Goal: Task Accomplishment & Management: Complete application form

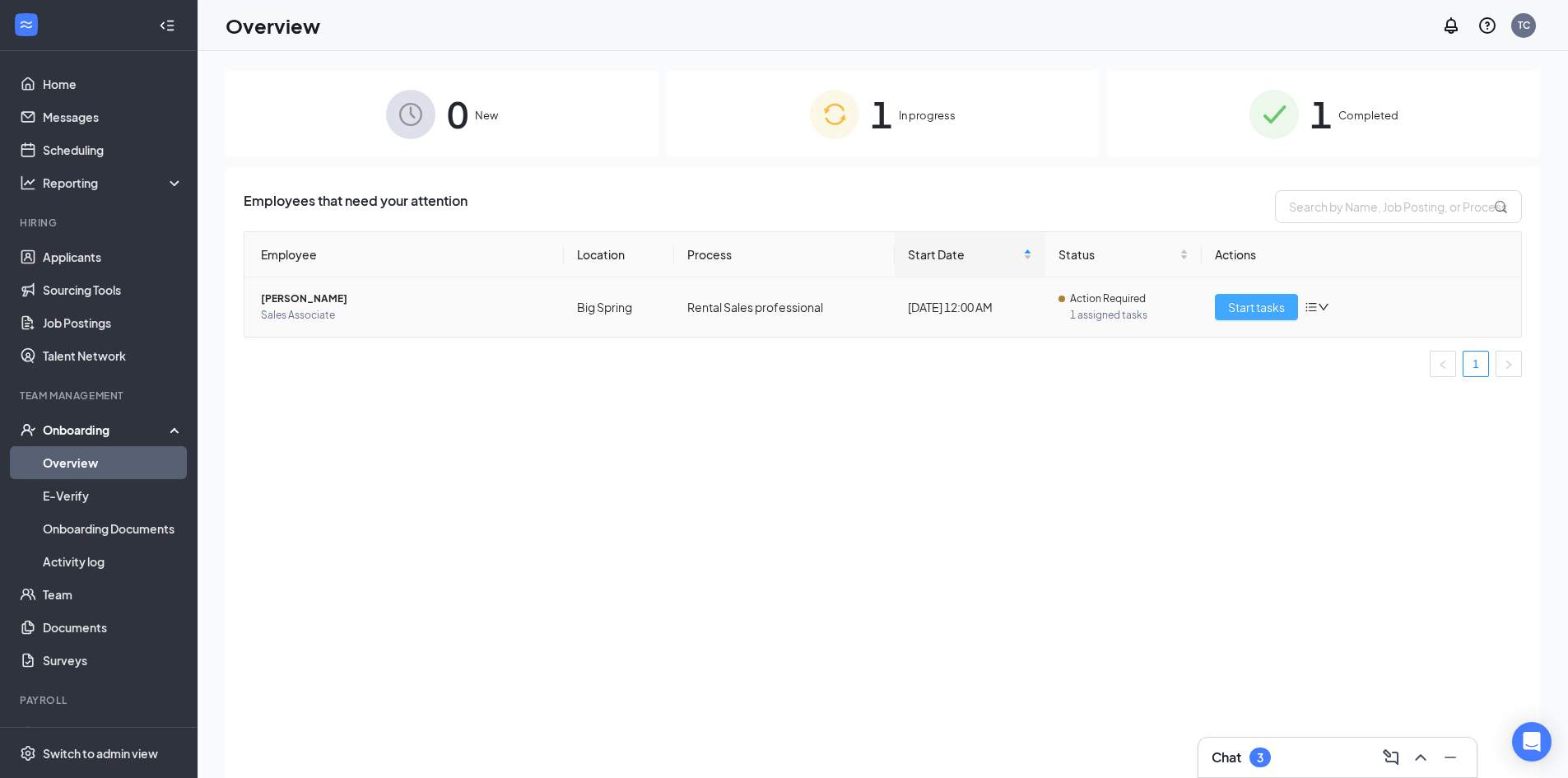
click at [1243, 313] on span "Start tasks" at bounding box center [1257, 307] width 57 height 18
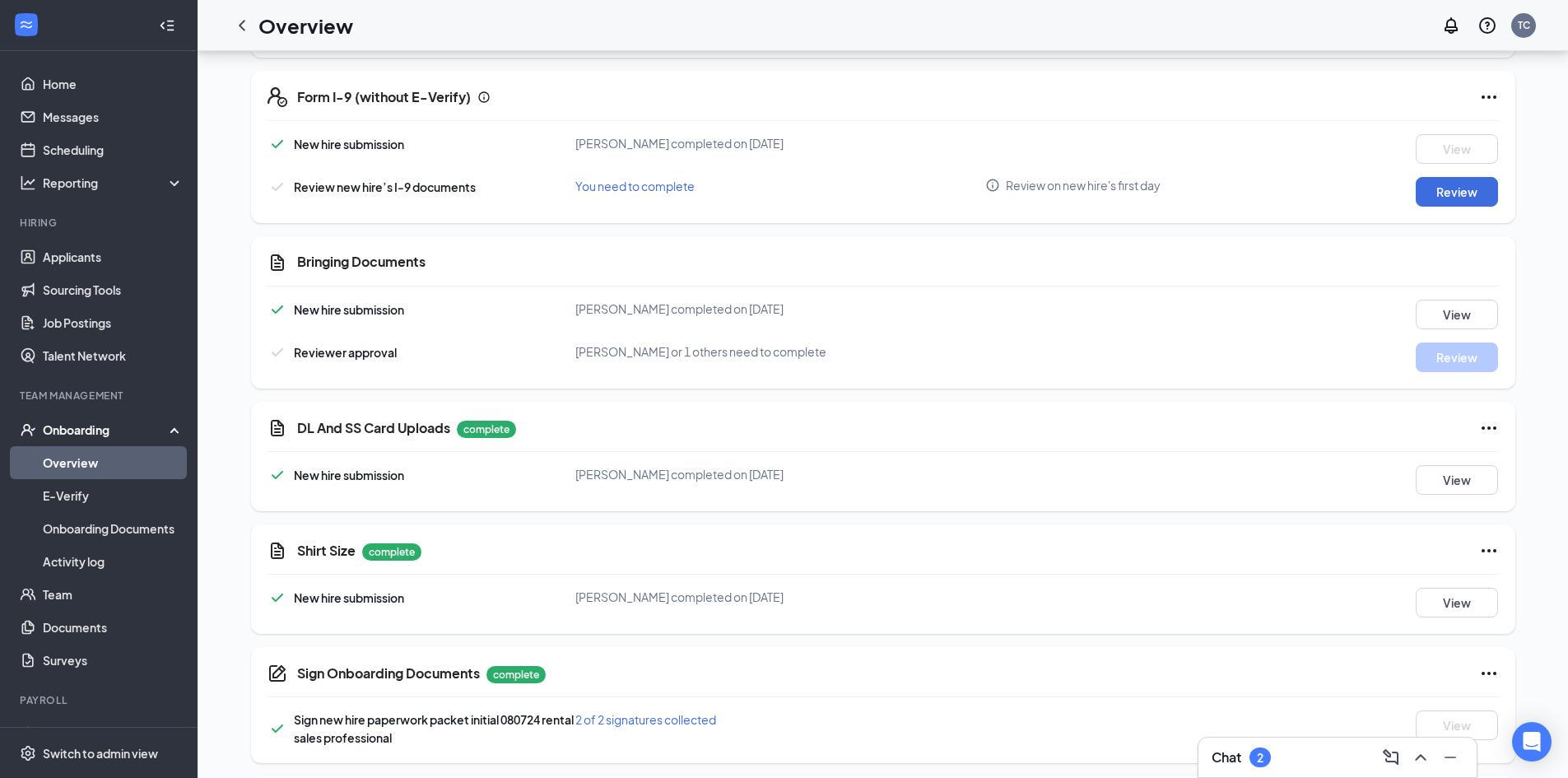
scroll to position [652, 0]
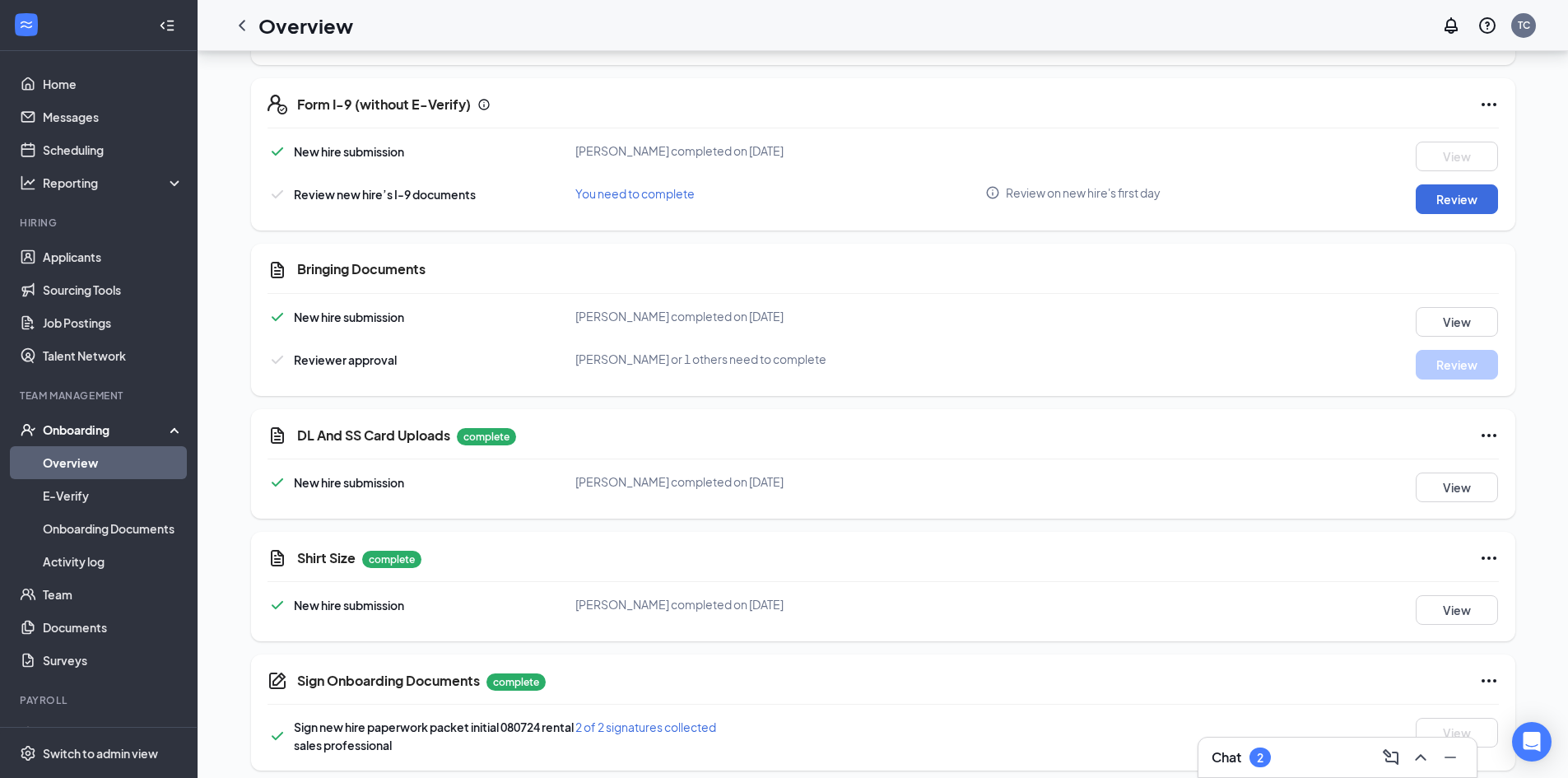
scroll to position [488, 0]
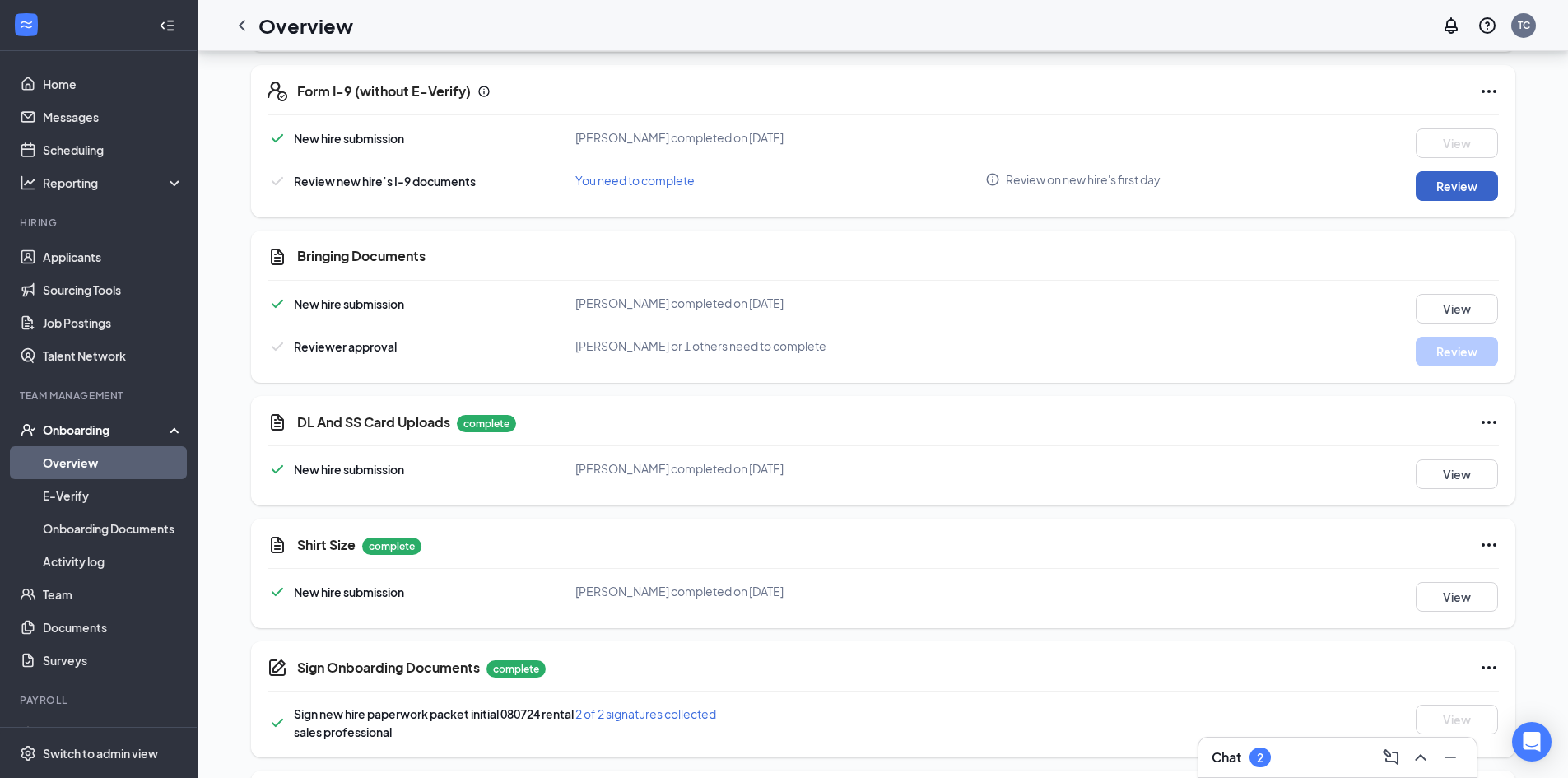
click at [1434, 176] on button "Review" at bounding box center [1457, 186] width 82 height 29
type input "[DATE]"
click at [1459, 191] on div "I-9 Form: Employer Review and Verification You need to complete Close Next 1 Em…" at bounding box center [784, 389] width 1568 height 778
click at [1455, 190] on button "Review" at bounding box center [1457, 186] width 82 height 29
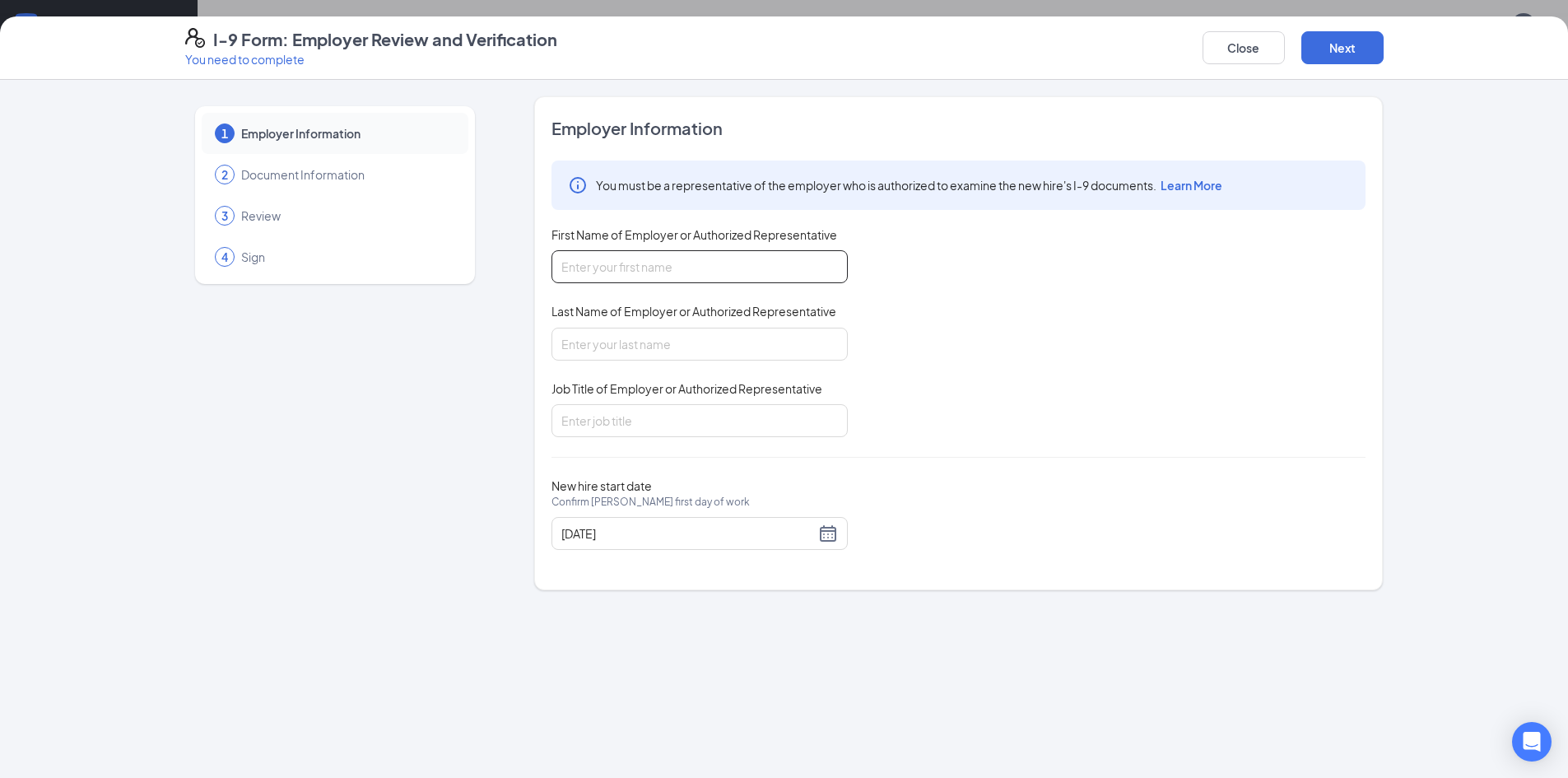
click at [628, 267] on input "First Name of Employer or Authorized Representative" at bounding box center [700, 267] width 296 height 33
type input "[PERSON_NAME]/[PERSON_NAME]"
type input "segundo/[PERSON_NAME]"
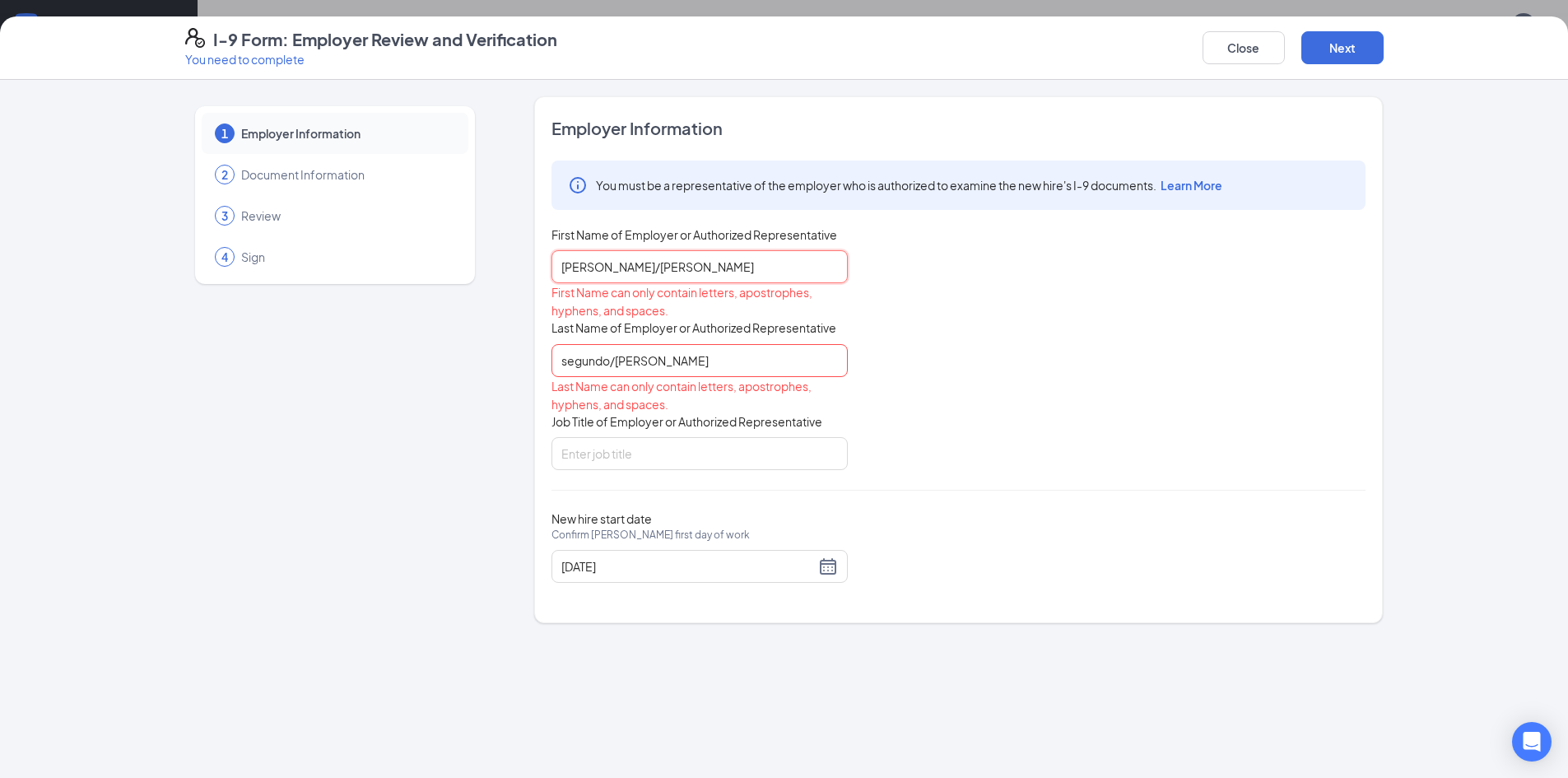
drag, startPoint x: 647, startPoint y: 263, endPoint x: 469, endPoint y: 263, distance: 178.0
click at [469, 263] on div "1 Employer Information 2 Document Information 3 Review 4 Sign Employer Informat…" at bounding box center [785, 359] width 1199 height 527
click at [618, 357] on input "segundo/[PERSON_NAME]" at bounding box center [700, 361] width 296 height 33
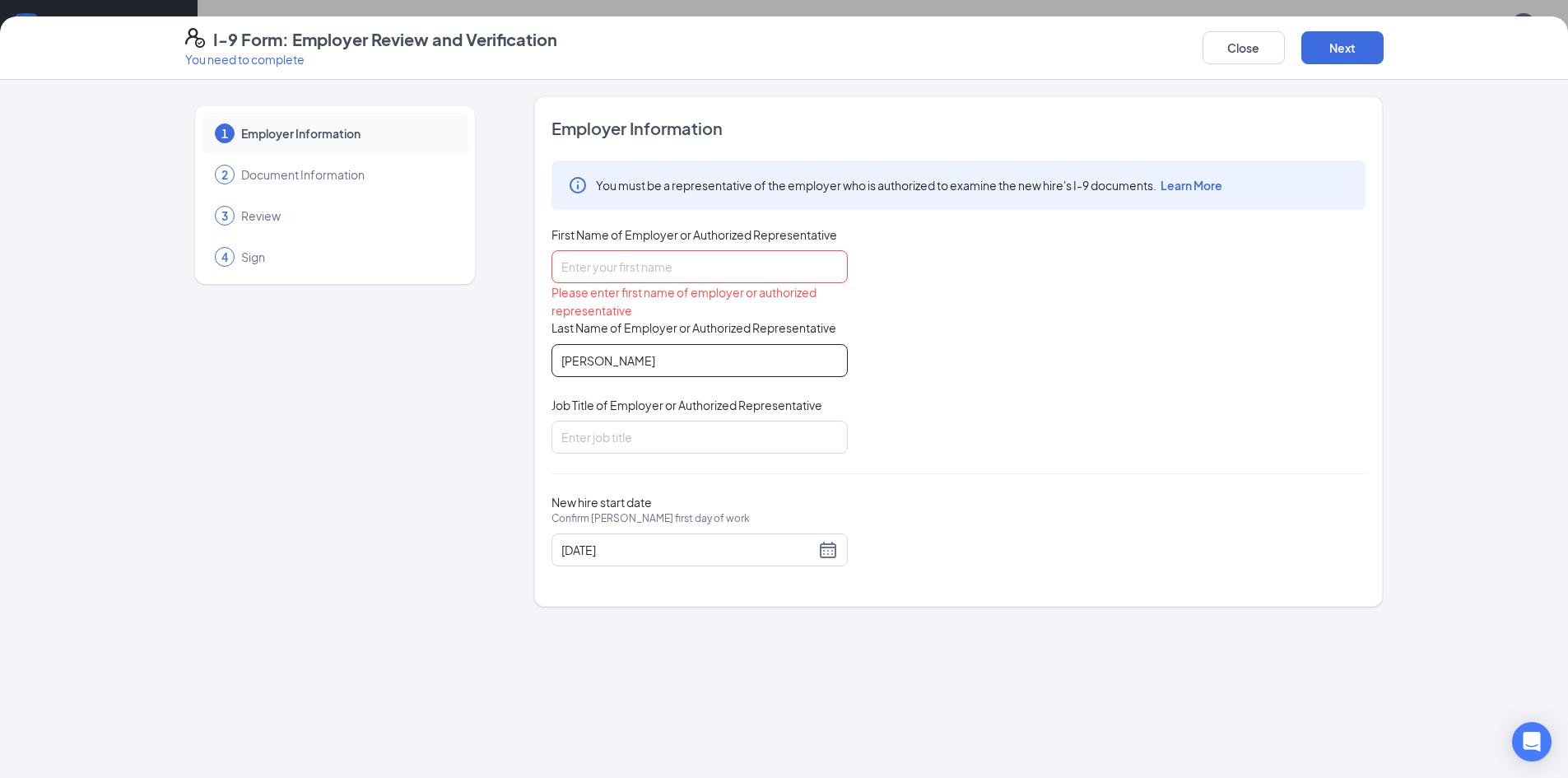
type input "[PERSON_NAME]"
click at [614, 274] on input "First Name of Employer or Authorized Representative" at bounding box center [700, 267] width 296 height 33
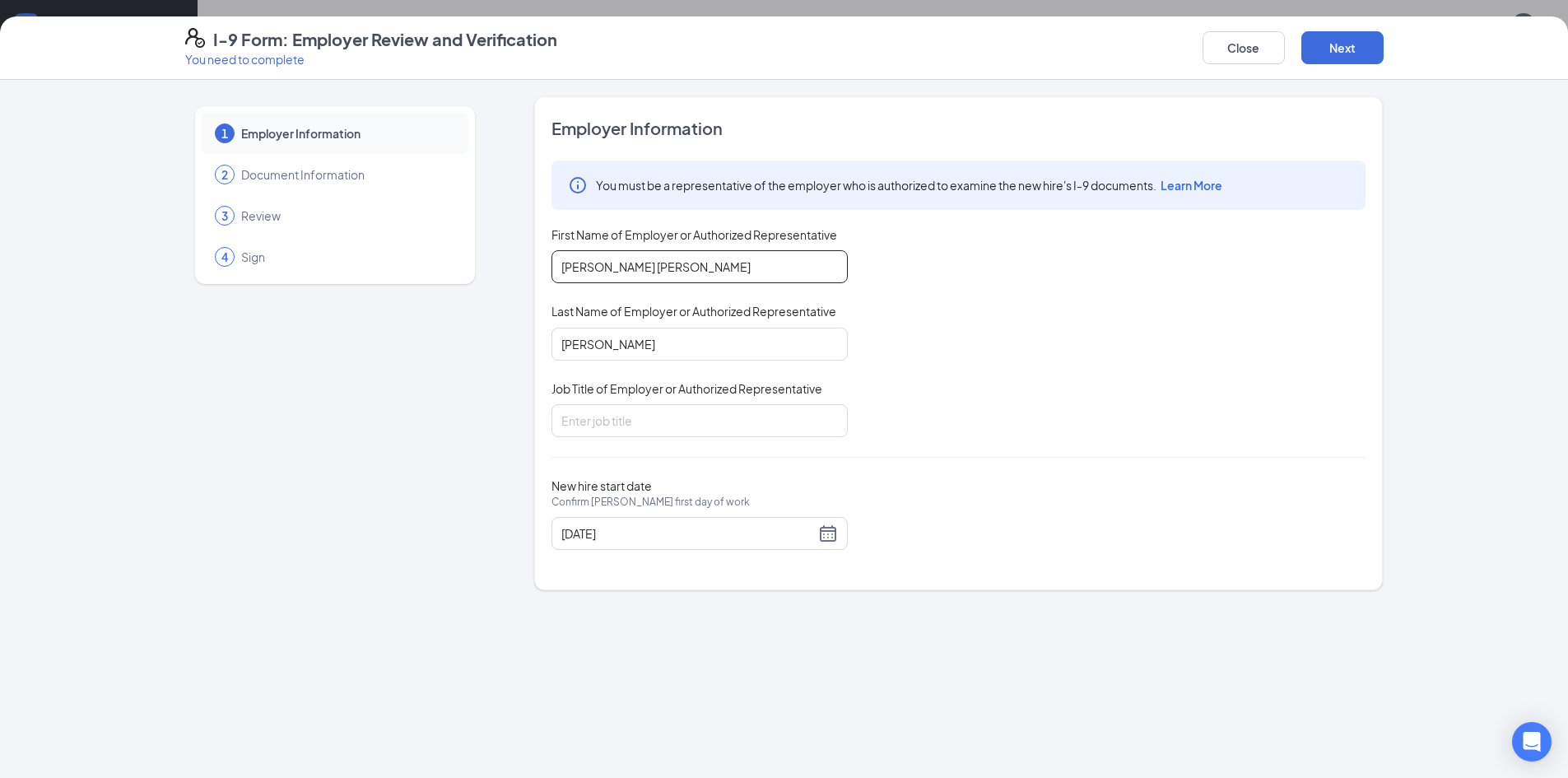
type input "[PERSON_NAME] [PERSON_NAME]"
click at [476, 377] on div "1 Employer Information 2 Document Information 3 Review 4 Sign" at bounding box center [335, 342] width 299 height 493
click at [601, 429] on input "Job Title of Employer or Authorized Representative" at bounding box center [700, 421] width 296 height 33
type input "store manager"
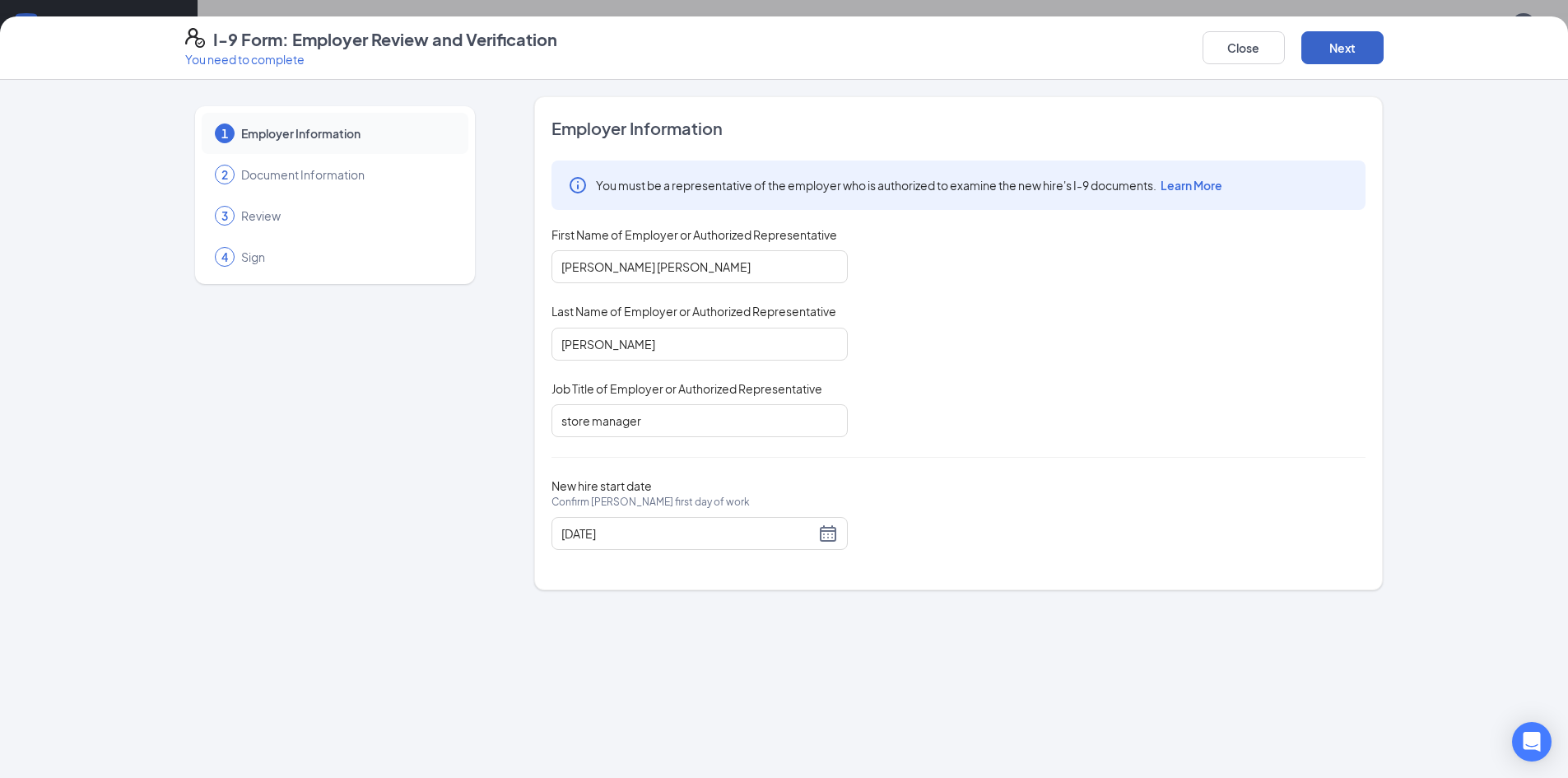
click at [1357, 50] on button "Next" at bounding box center [1343, 48] width 82 height 33
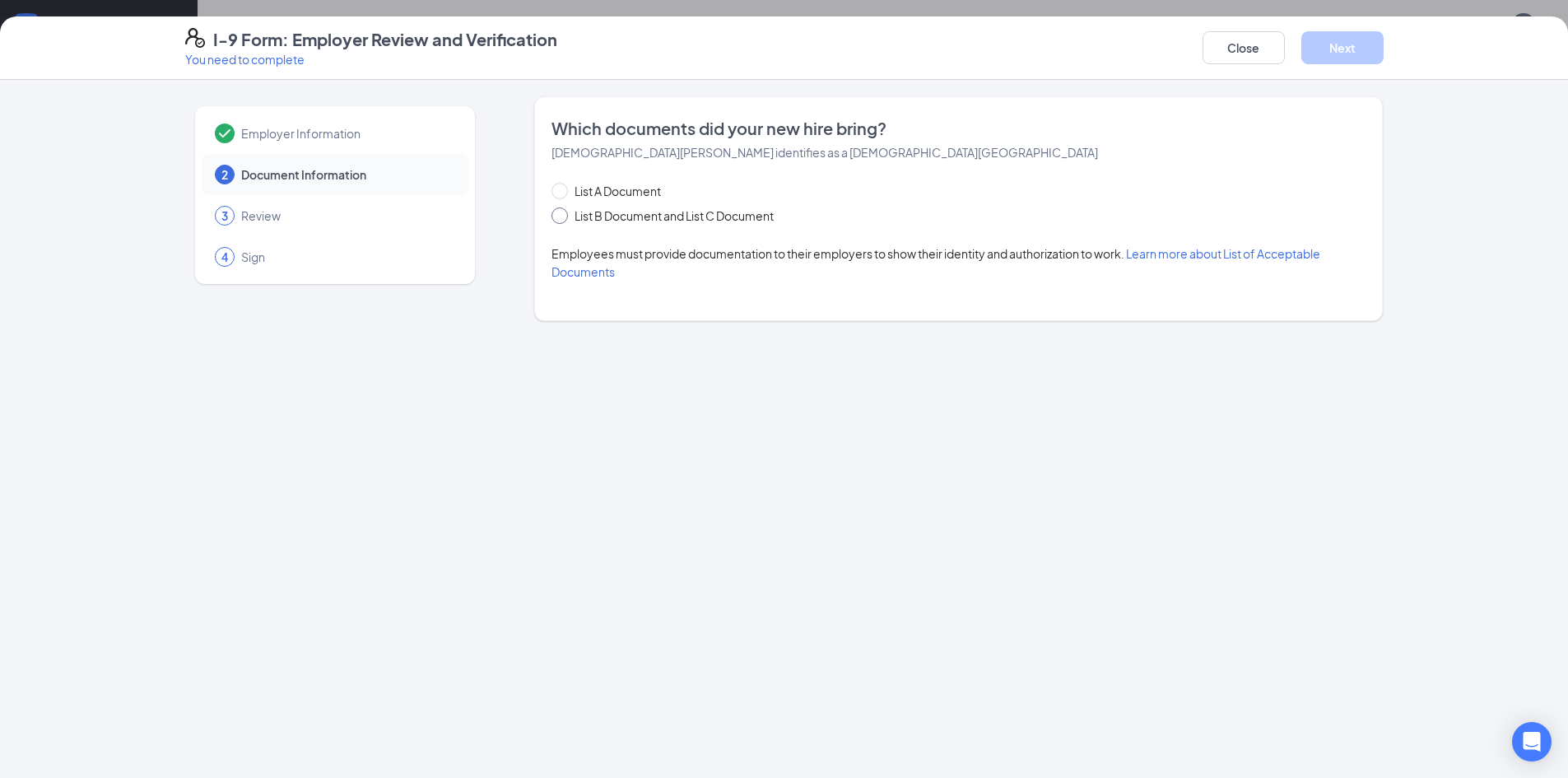
click at [562, 218] on input "List B Document and List C Document" at bounding box center [557, 213] width 12 height 12
radio input "true"
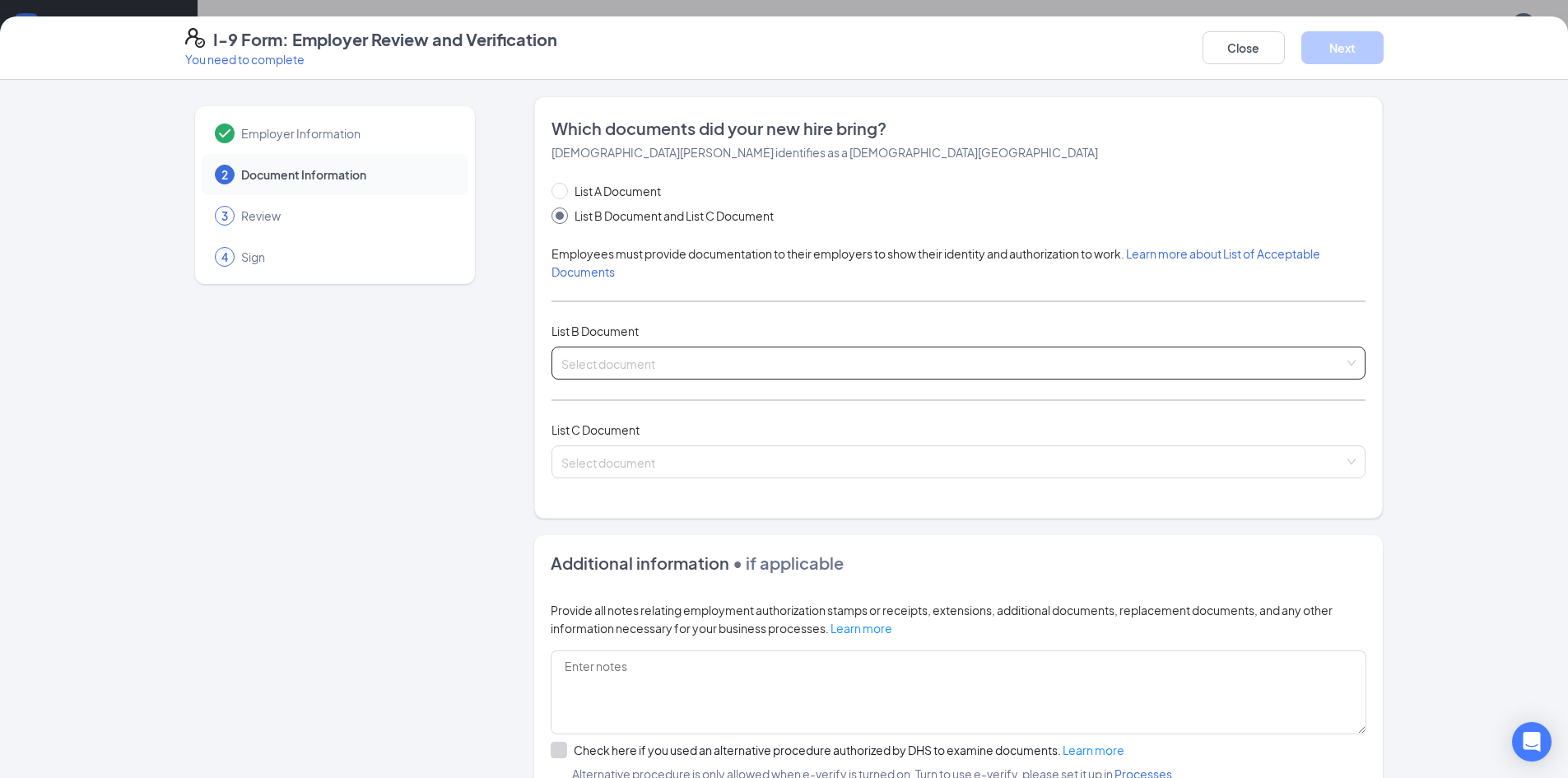
click at [610, 371] on input "search" at bounding box center [953, 359] width 783 height 25
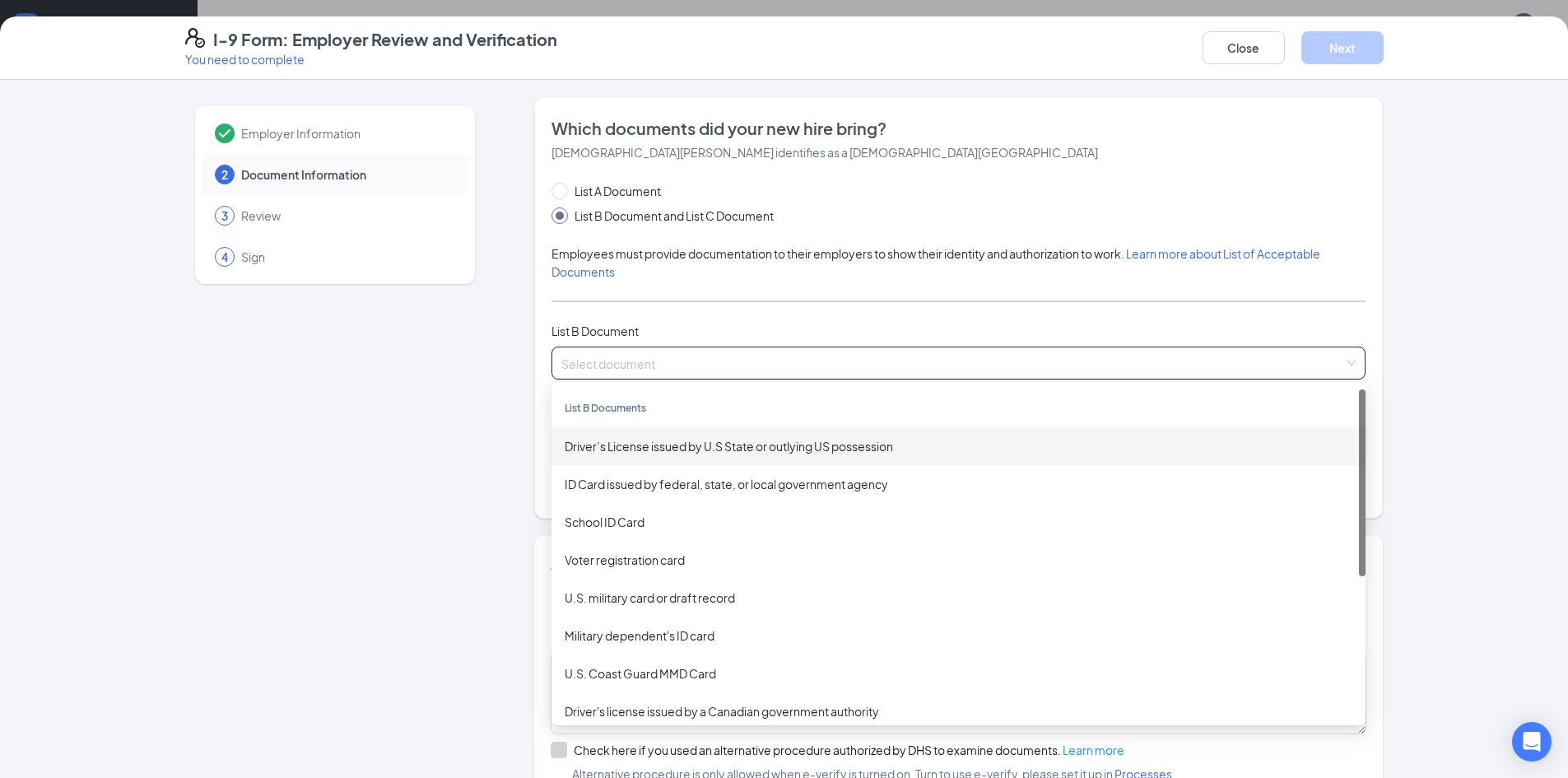
click at [704, 492] on div "ID Card issued by federal, state, or local government agency" at bounding box center [959, 484] width 788 height 18
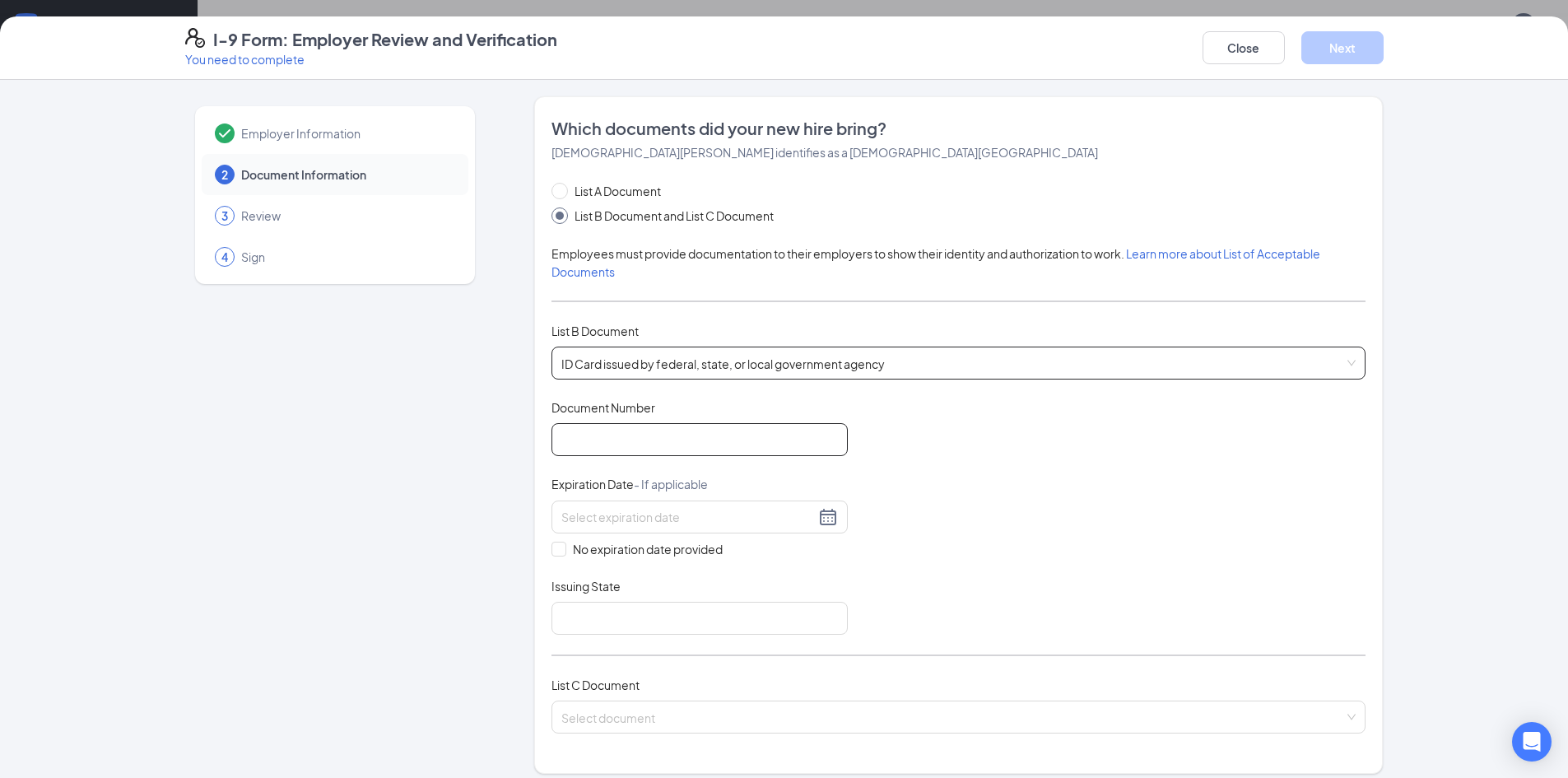
drag, startPoint x: 661, startPoint y: 442, endPoint x: 660, endPoint y: 450, distance: 8.1
click at [662, 442] on input "Document Number" at bounding box center [700, 440] width 296 height 33
type input "45649011"
click at [822, 519] on div at bounding box center [700, 517] width 277 height 20
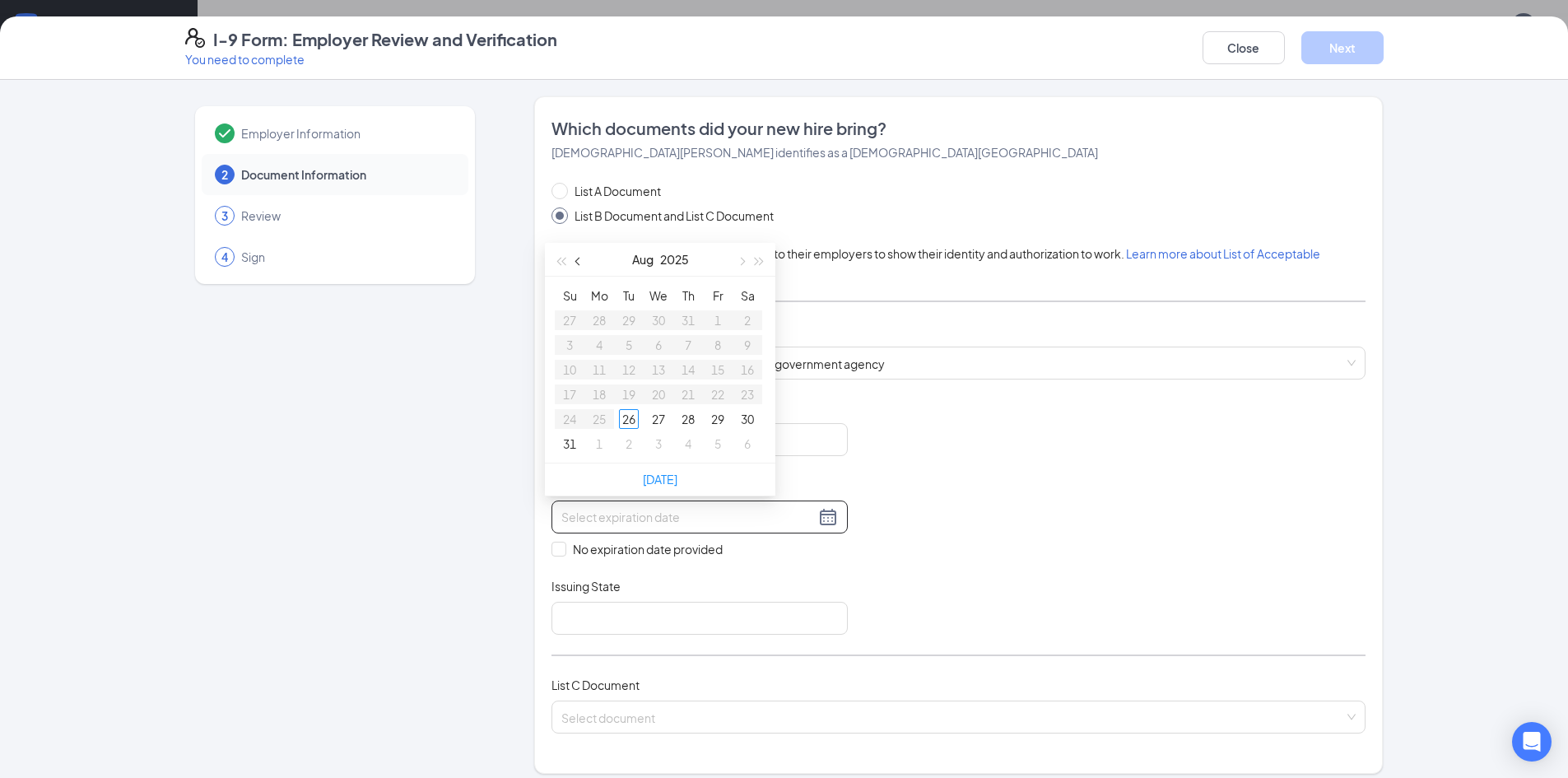
click at [570, 264] on button "button" at bounding box center [579, 260] width 18 height 33
click at [561, 264] on span "button" at bounding box center [560, 262] width 8 height 8
click at [756, 263] on span "button" at bounding box center [759, 262] width 8 height 8
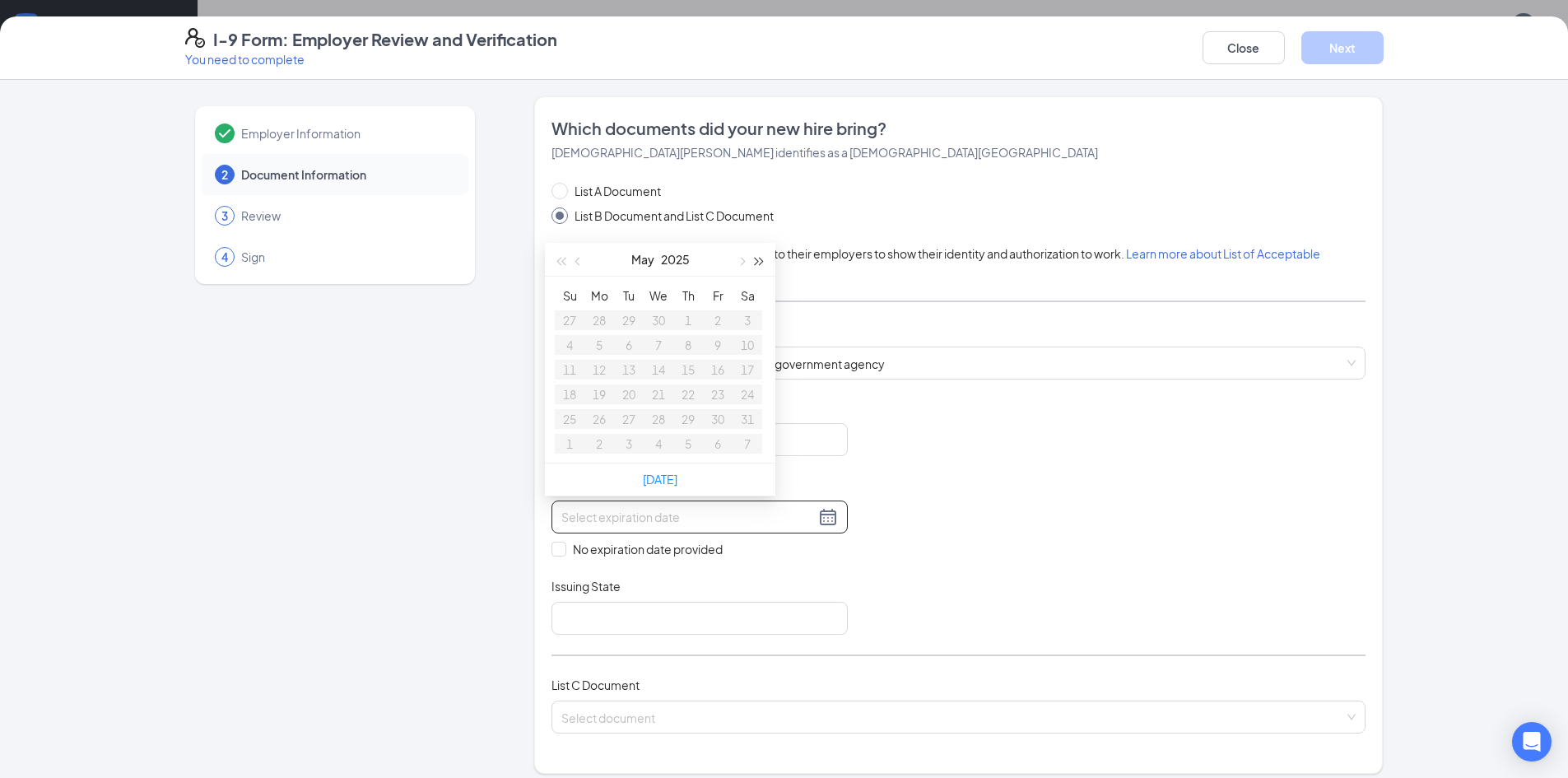
click at [756, 263] on span "button" at bounding box center [759, 262] width 8 height 8
click at [581, 262] on span "button" at bounding box center [580, 262] width 8 height 8
type input "[DATE]"
click at [603, 369] on div "13" at bounding box center [600, 370] width 20 height 20
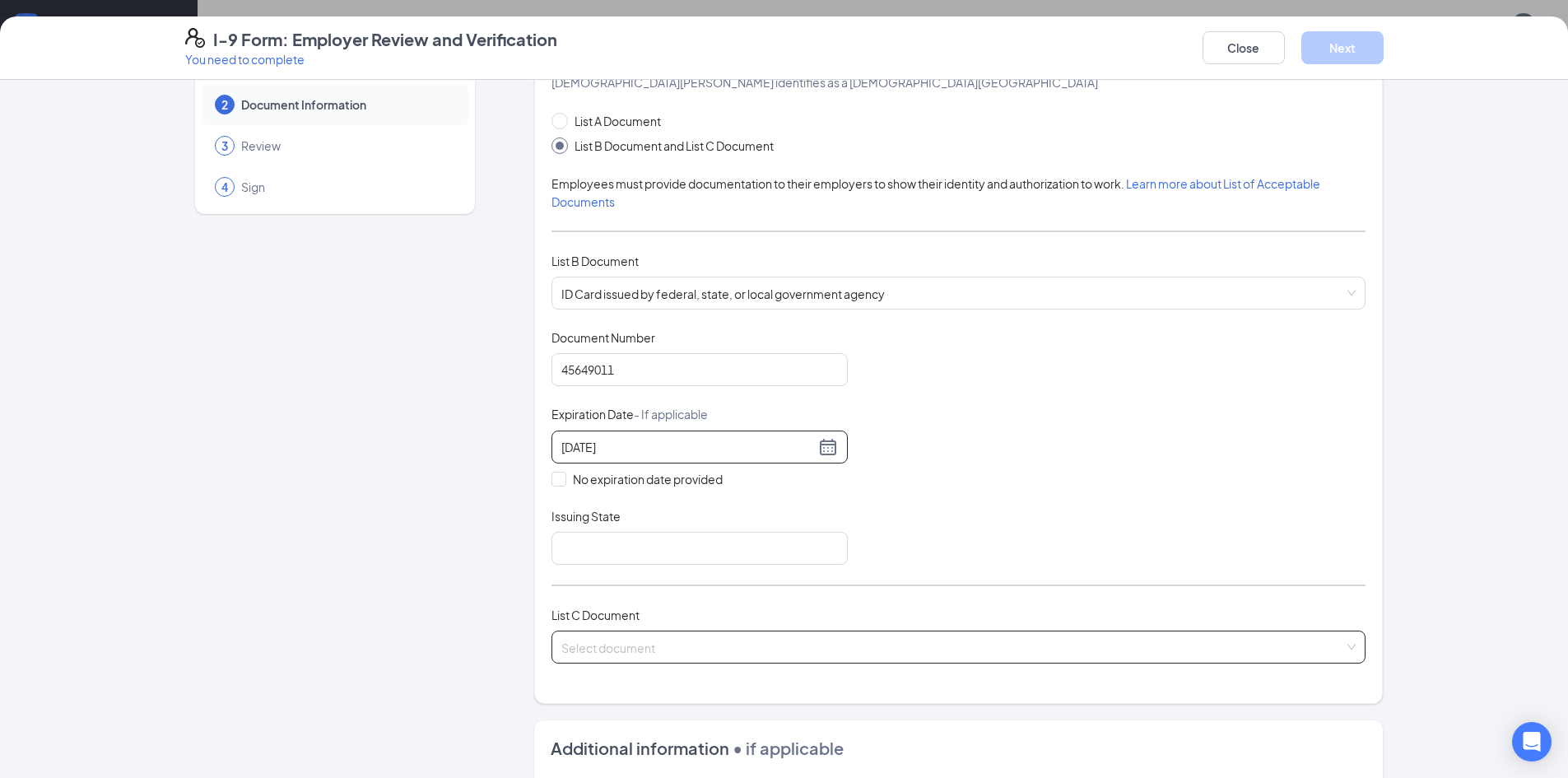
scroll to position [165, 0]
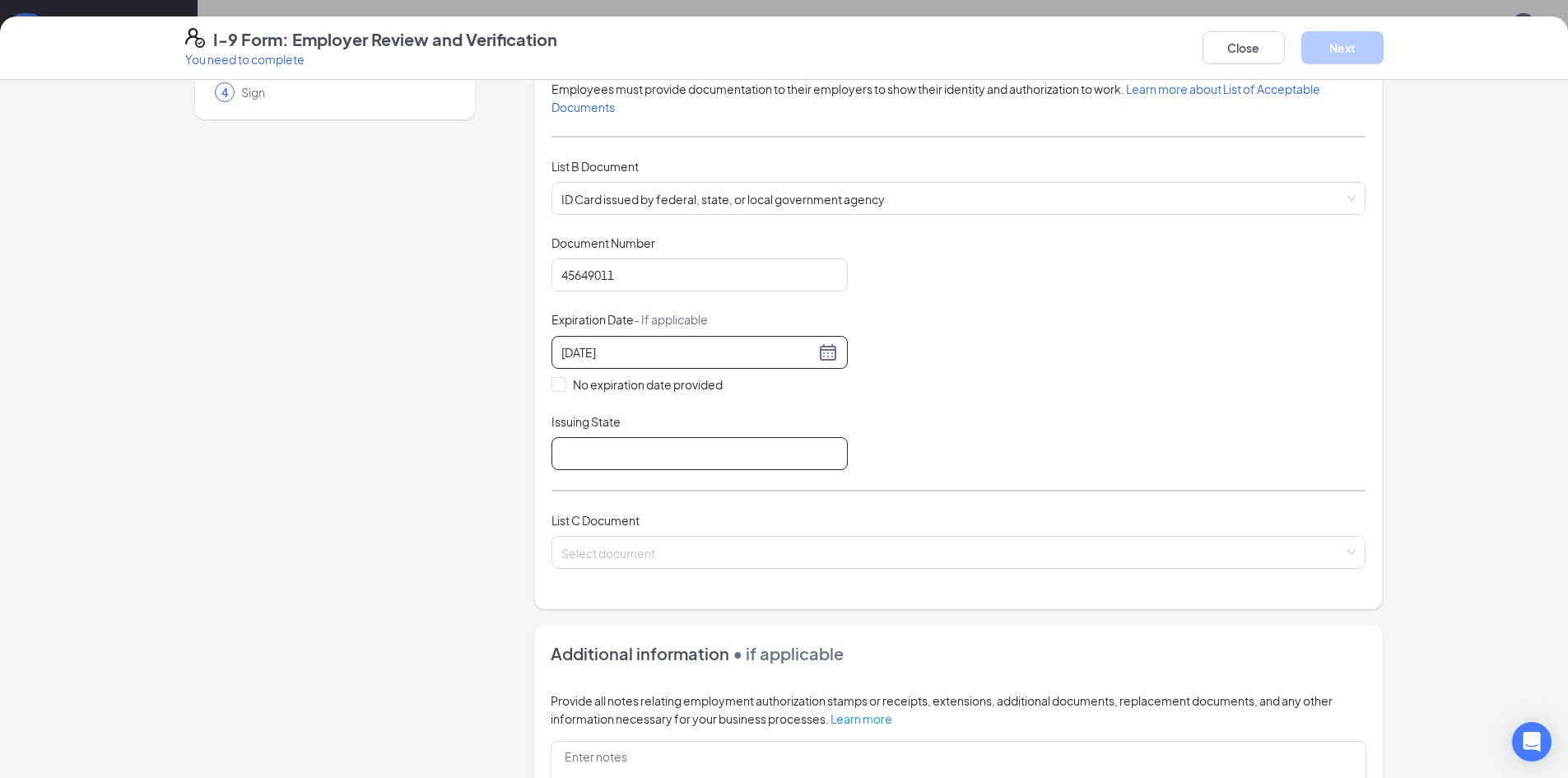
click at [582, 455] on input "Issuing State" at bounding box center [700, 454] width 296 height 33
type input "[GEOGRAPHIC_DATA]"
click at [657, 554] on input "search" at bounding box center [953, 548] width 783 height 25
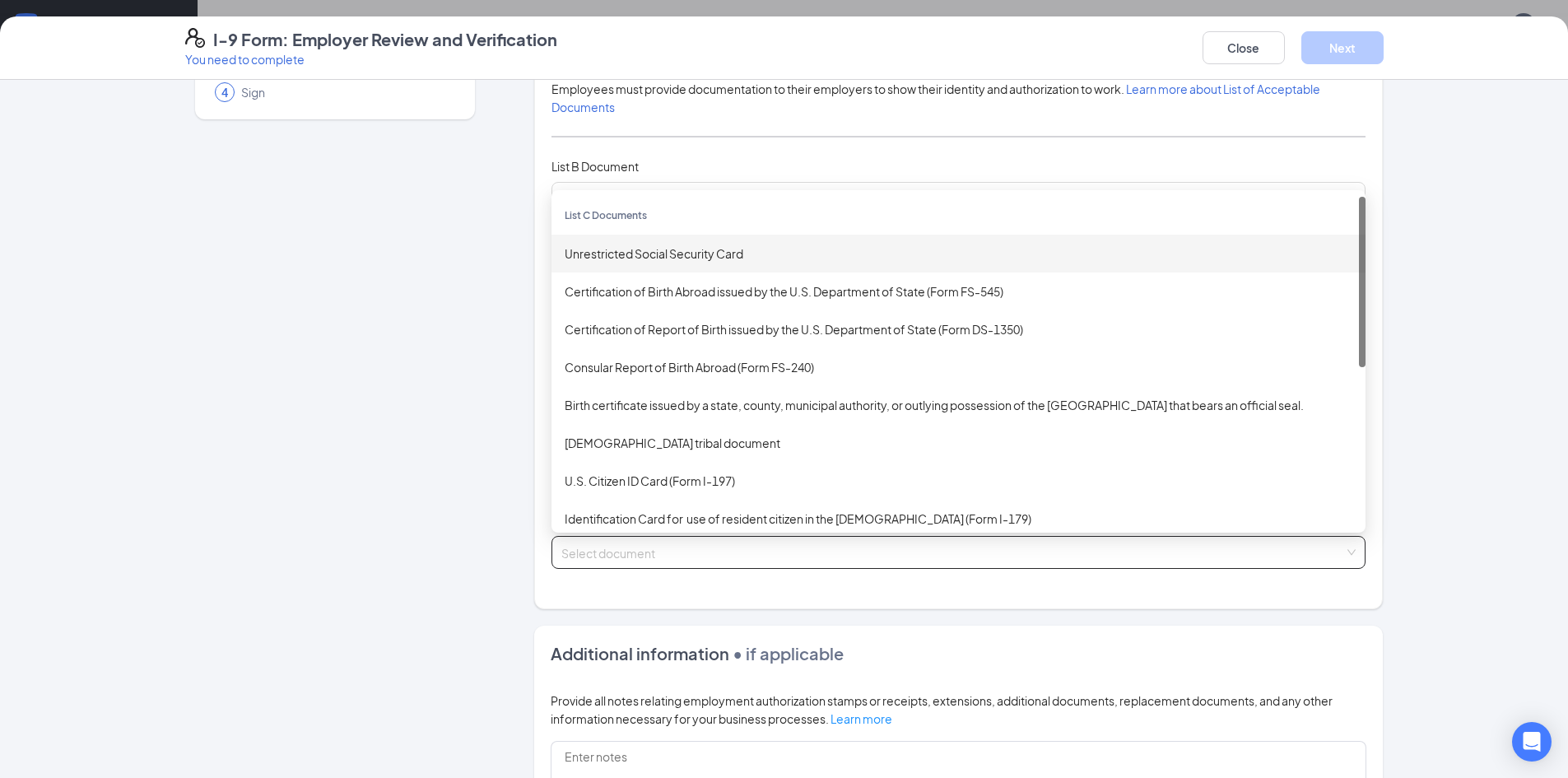
click at [611, 256] on div "Unrestricted Social Security Card" at bounding box center [959, 253] width 788 height 18
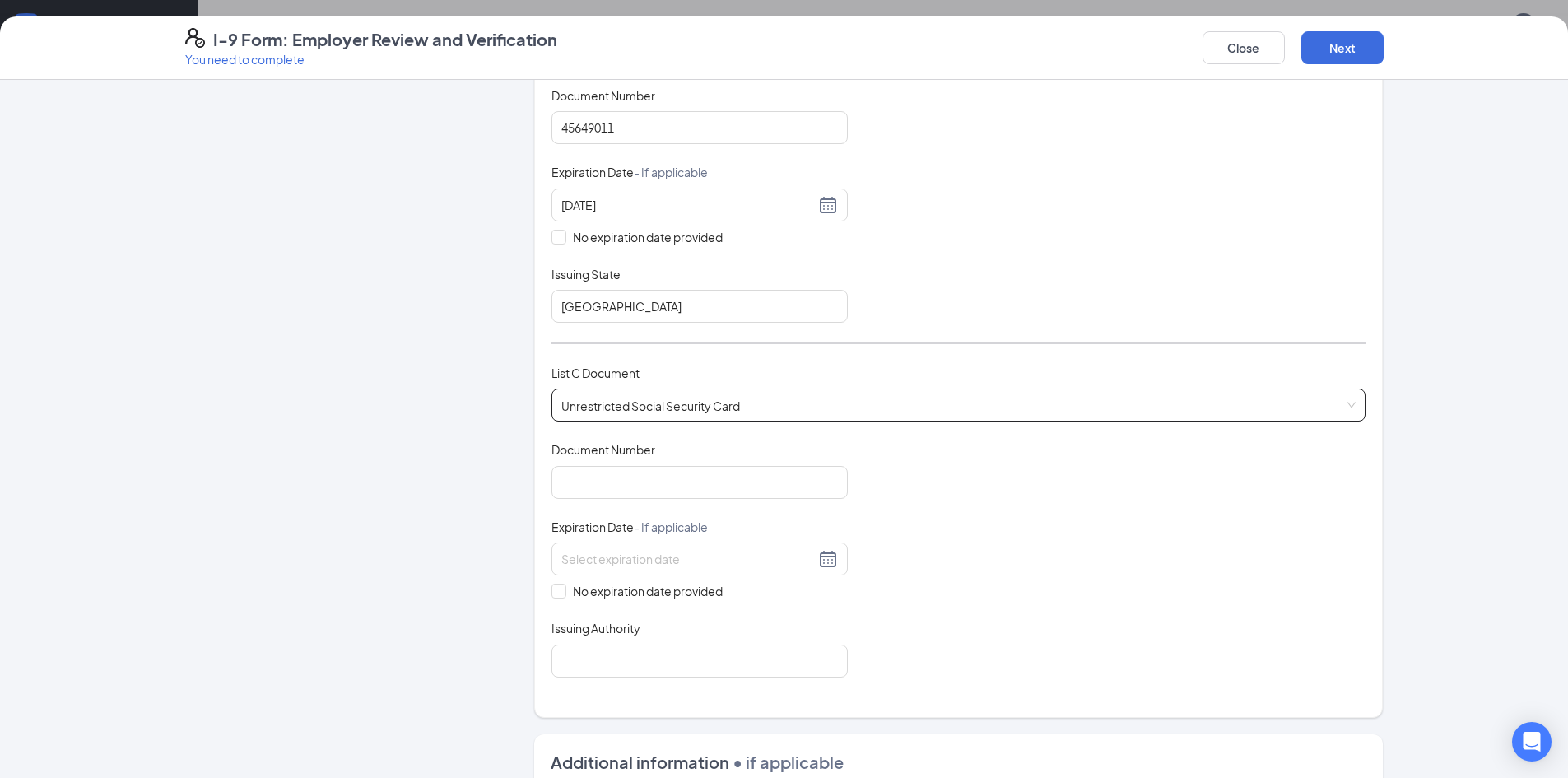
scroll to position [330, 0]
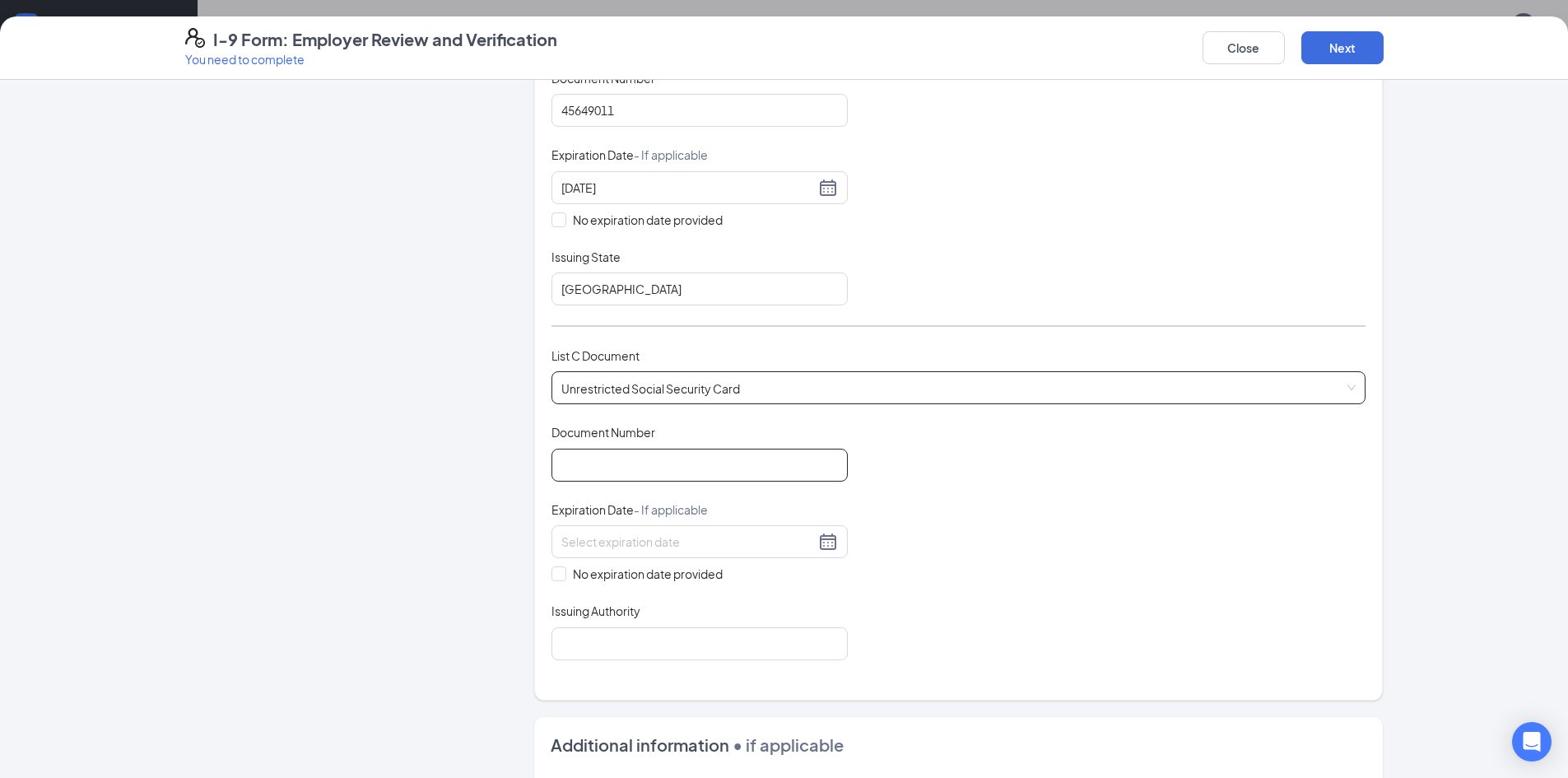
click at [601, 470] on input "Document Number" at bounding box center [700, 465] width 296 height 33
type input "630764948"
click at [555, 574] on input "No expiration date provided" at bounding box center [557, 572] width 12 height 12
checkbox input "true"
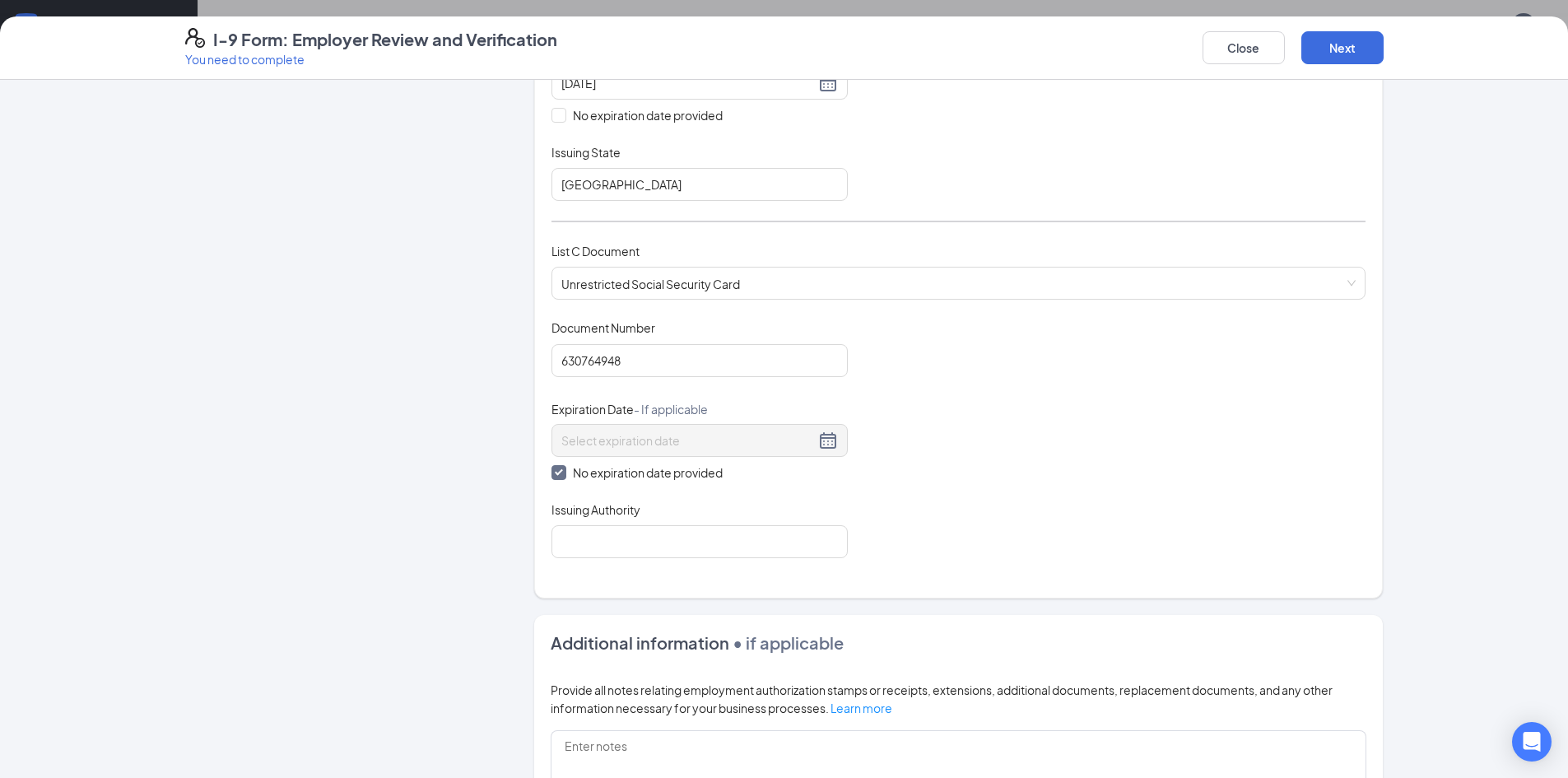
scroll to position [576, 0]
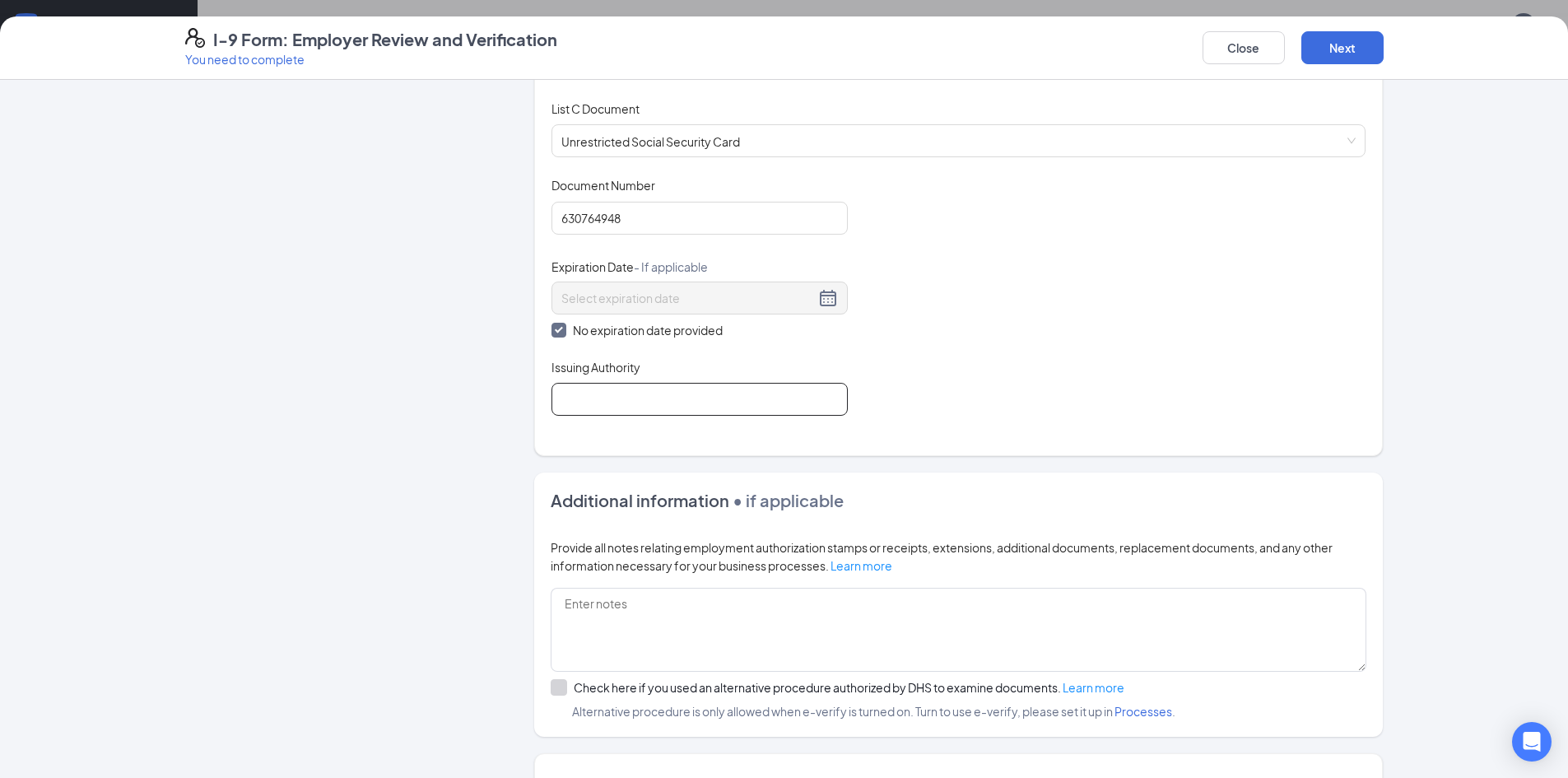
click at [631, 396] on input "Issuing Authority" at bounding box center [700, 399] width 296 height 33
type input "Us Govt"
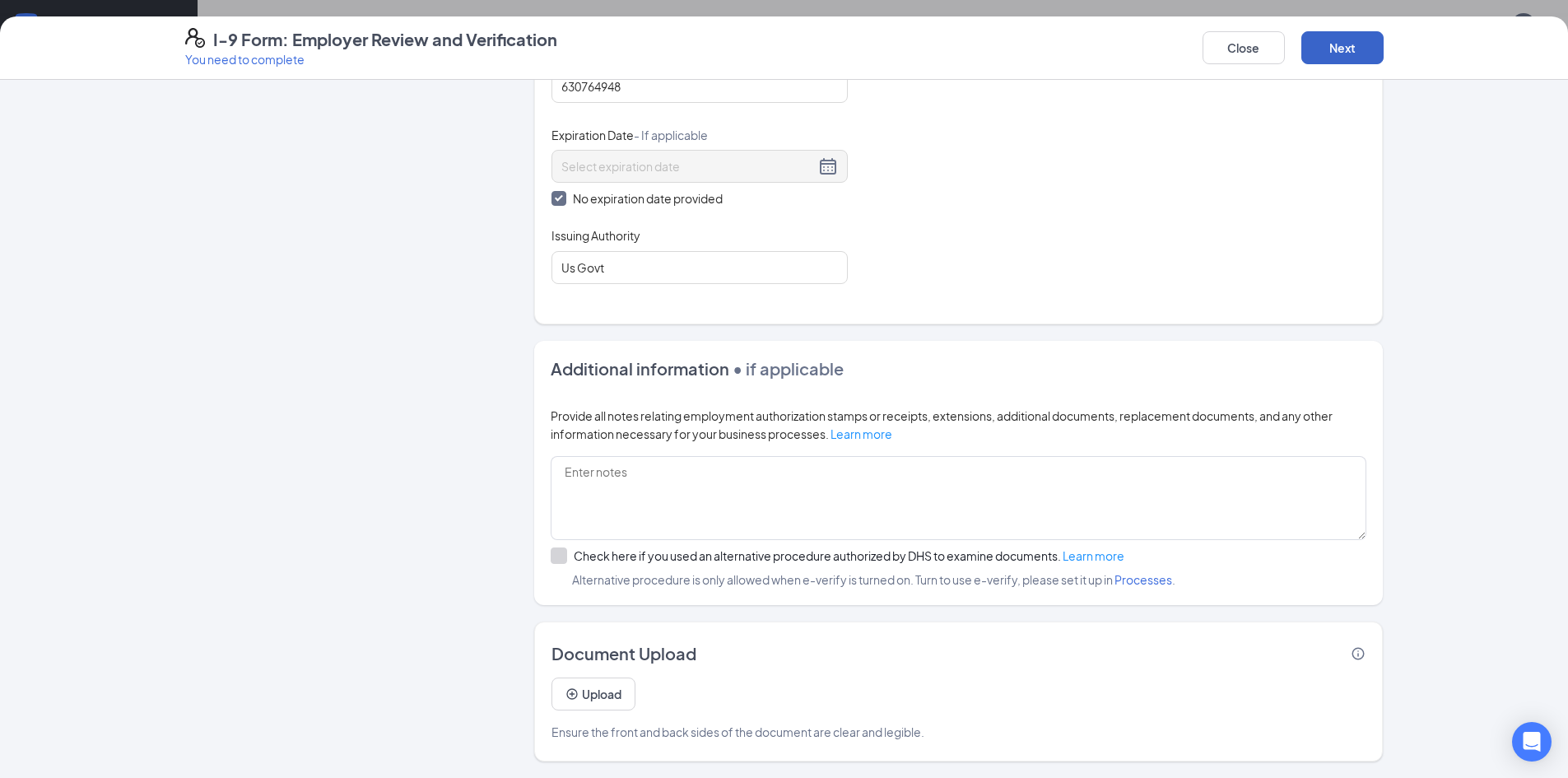
click at [1355, 49] on button "Next" at bounding box center [1343, 48] width 82 height 33
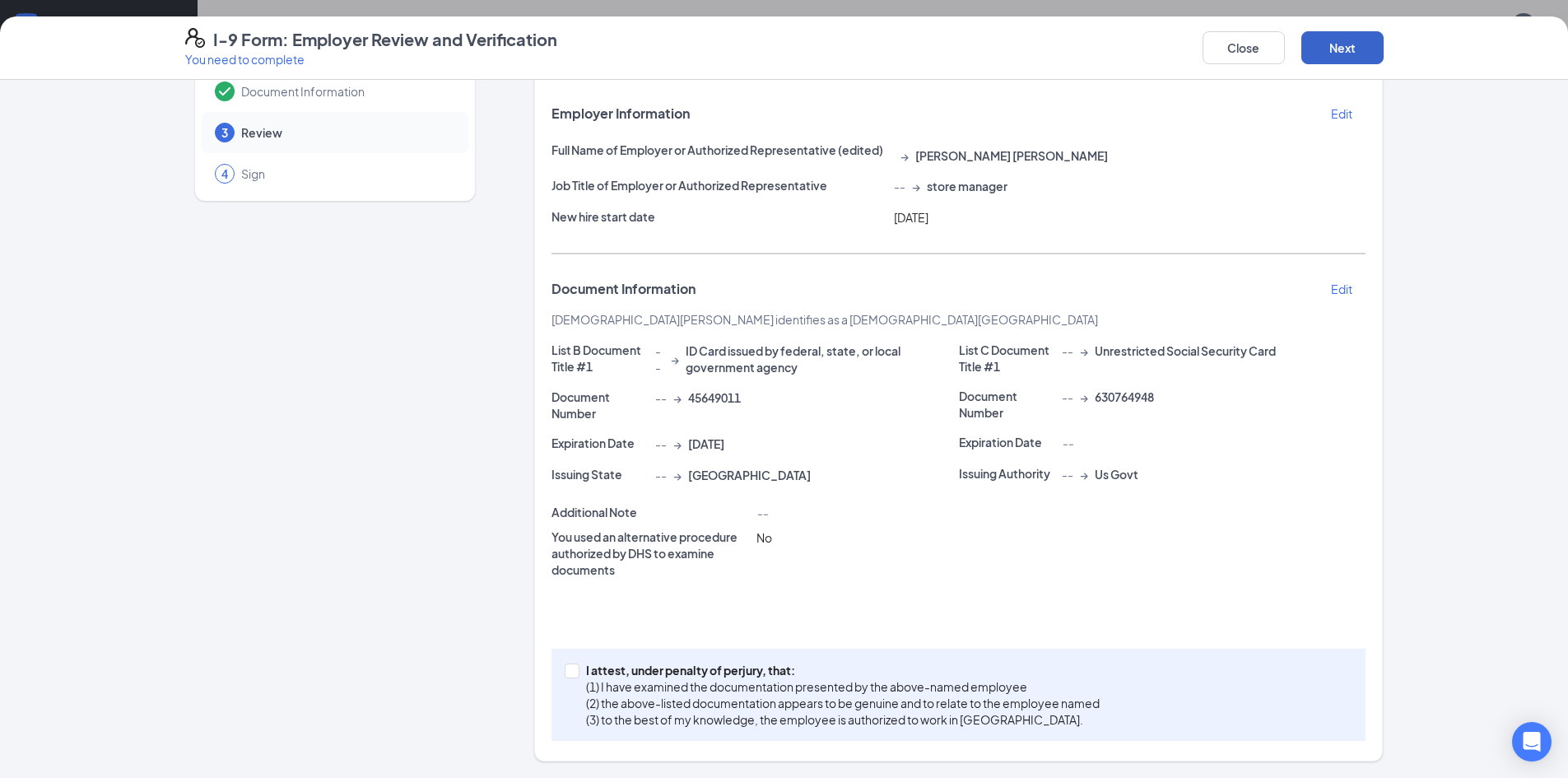
scroll to position [83, 0]
click at [567, 677] on span at bounding box center [572, 670] width 15 height 15
click at [567, 675] on input "I attest, under penalty of [PERSON_NAME], that: (1) I have examined the documen…" at bounding box center [571, 669] width 12 height 12
checkbox input "true"
click at [1333, 51] on button "Next" at bounding box center [1343, 48] width 82 height 33
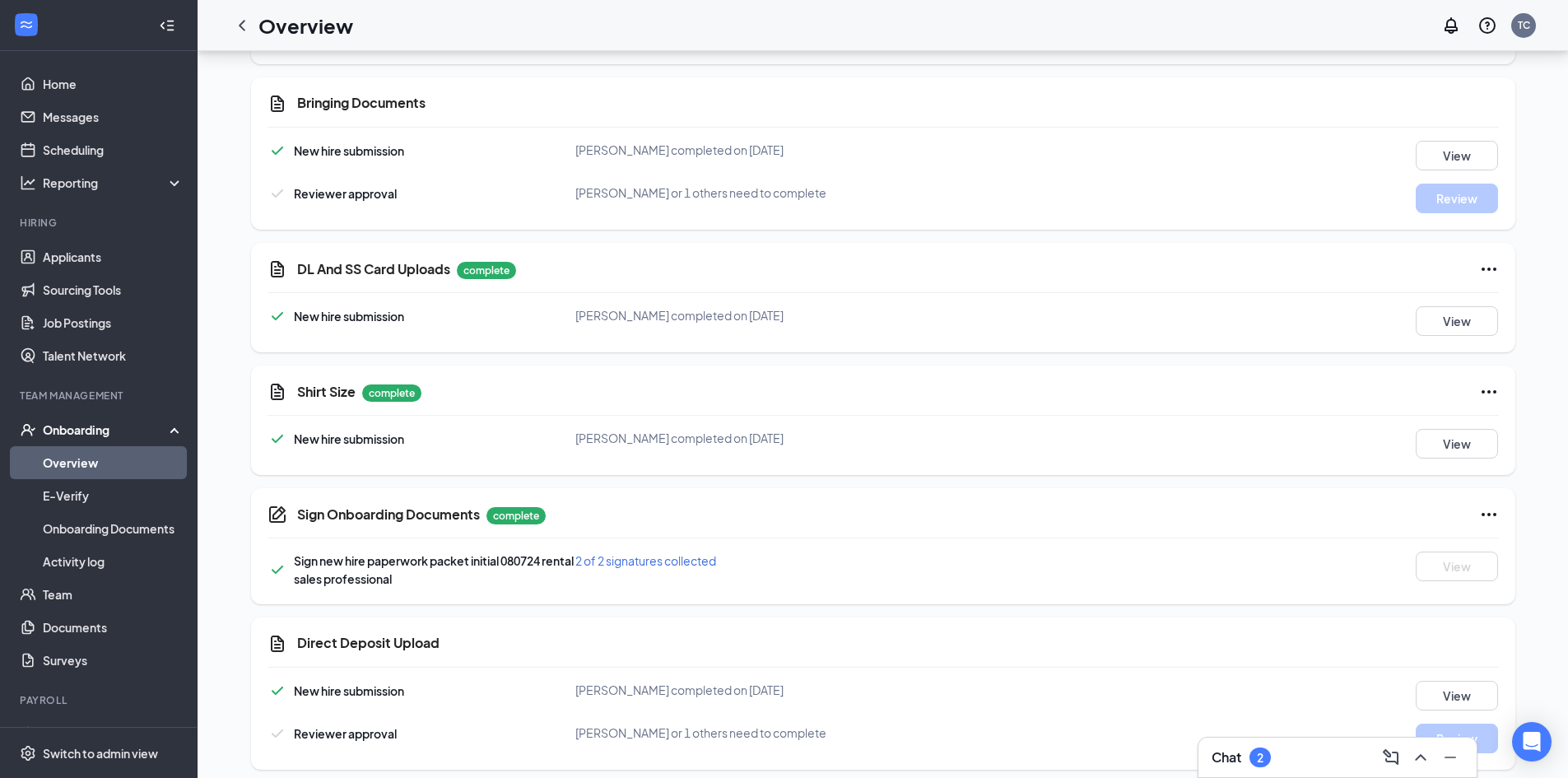
scroll to position [652, 0]
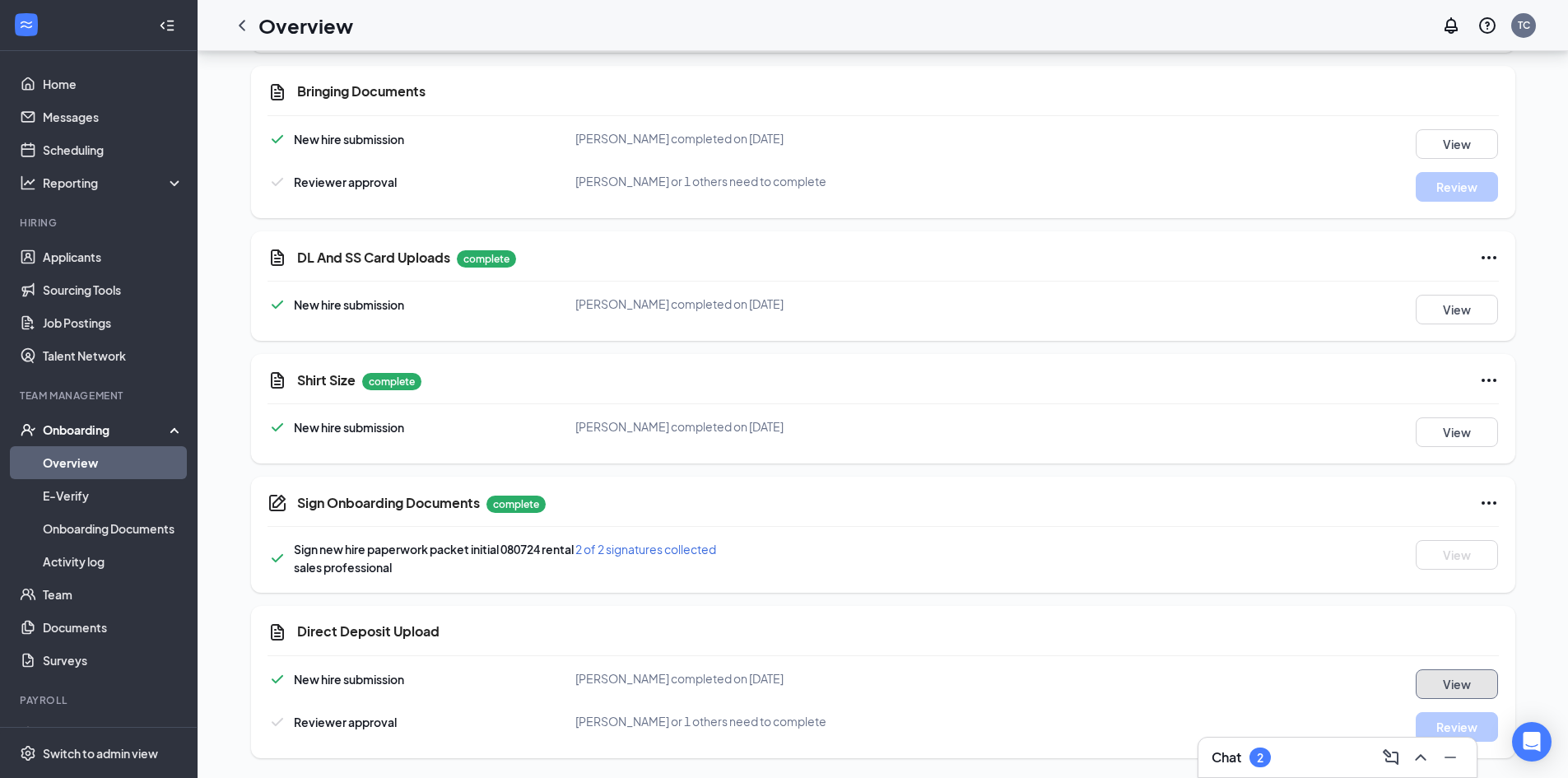
click at [1457, 684] on button "View" at bounding box center [1457, 684] width 82 height 29
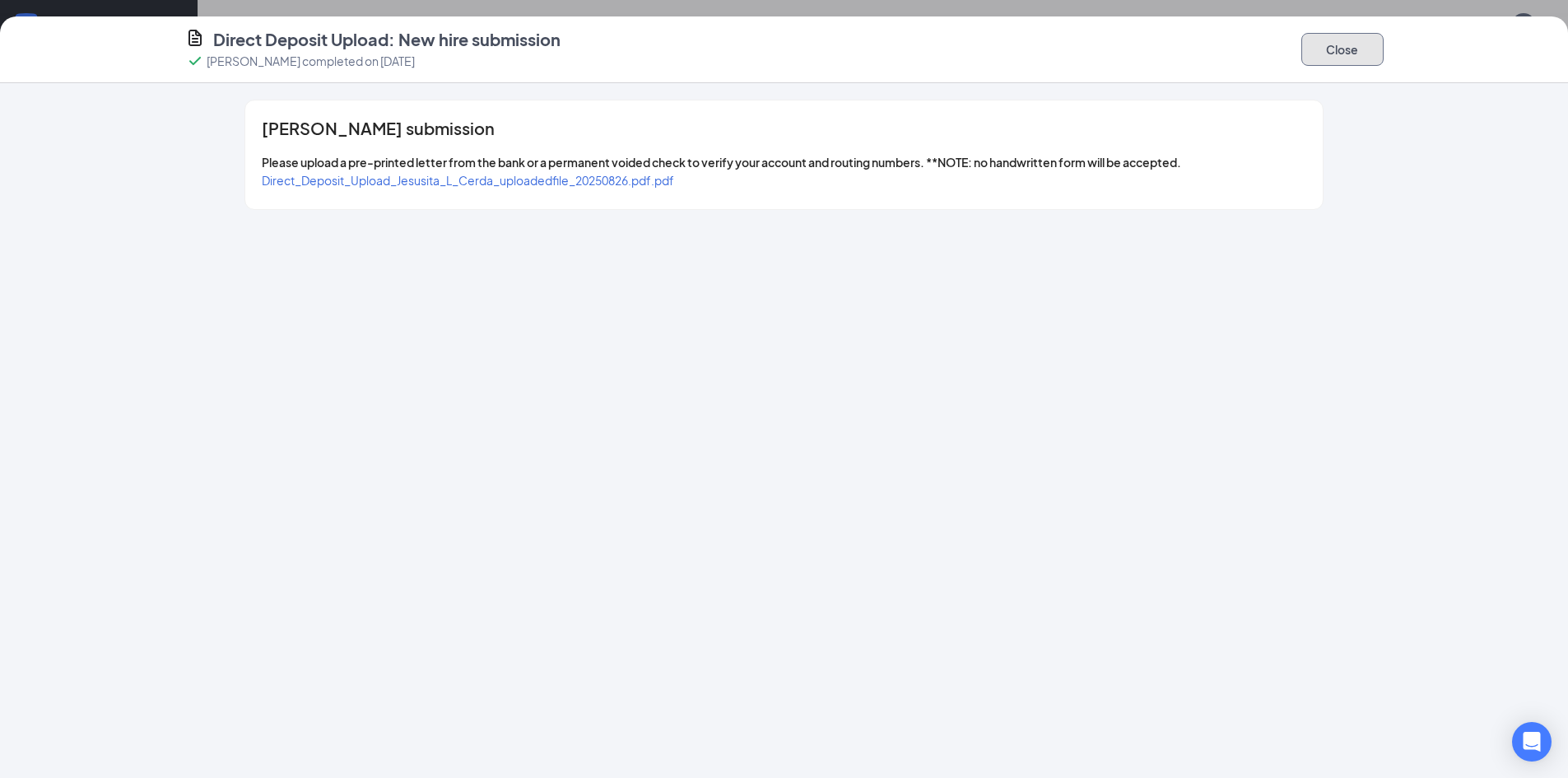
drag, startPoint x: 1363, startPoint y: 41, endPoint x: 1275, endPoint y: 116, distance: 115.6
click at [1362, 41] on button "Close" at bounding box center [1343, 50] width 82 height 33
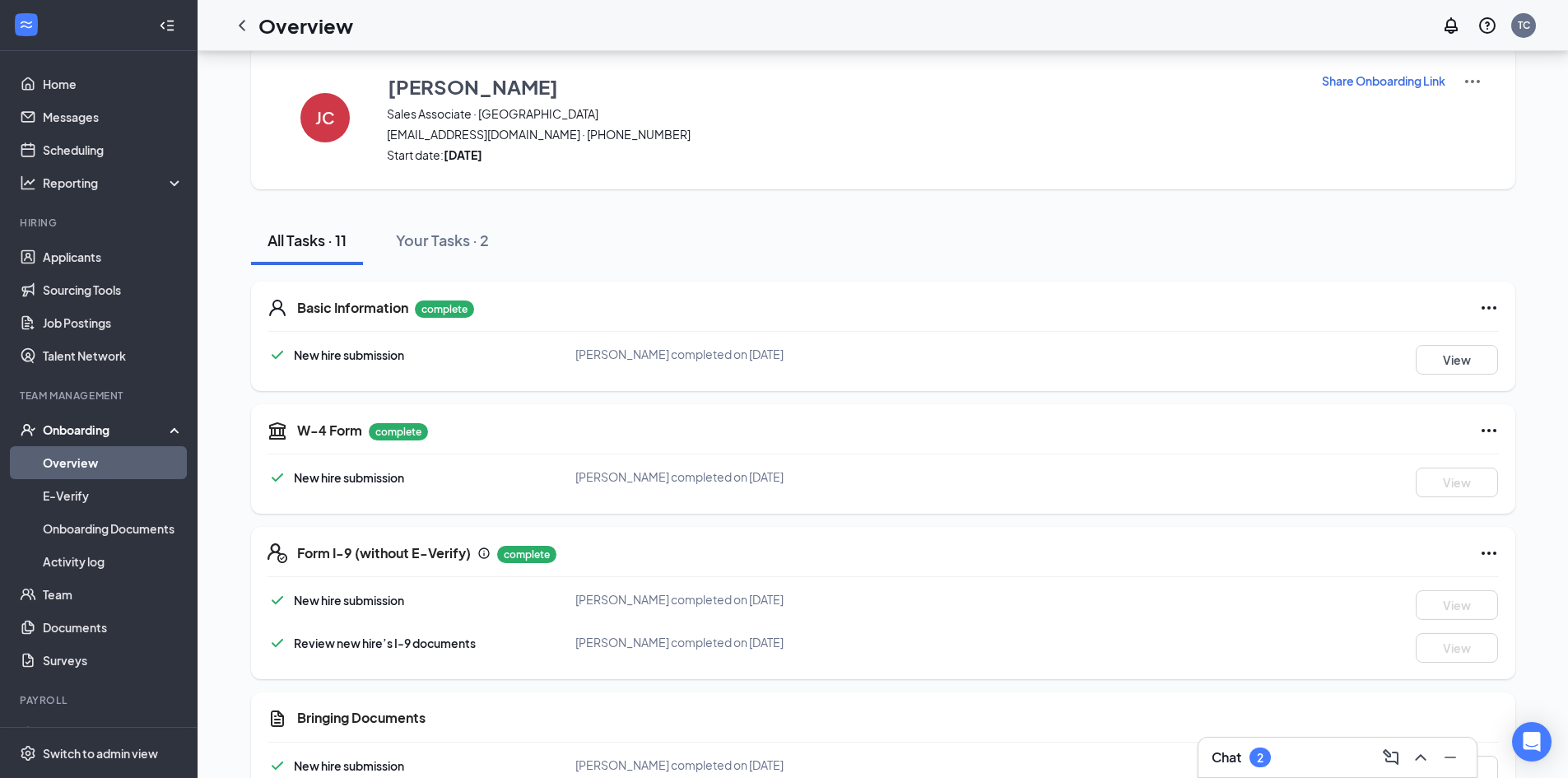
scroll to position [0, 0]
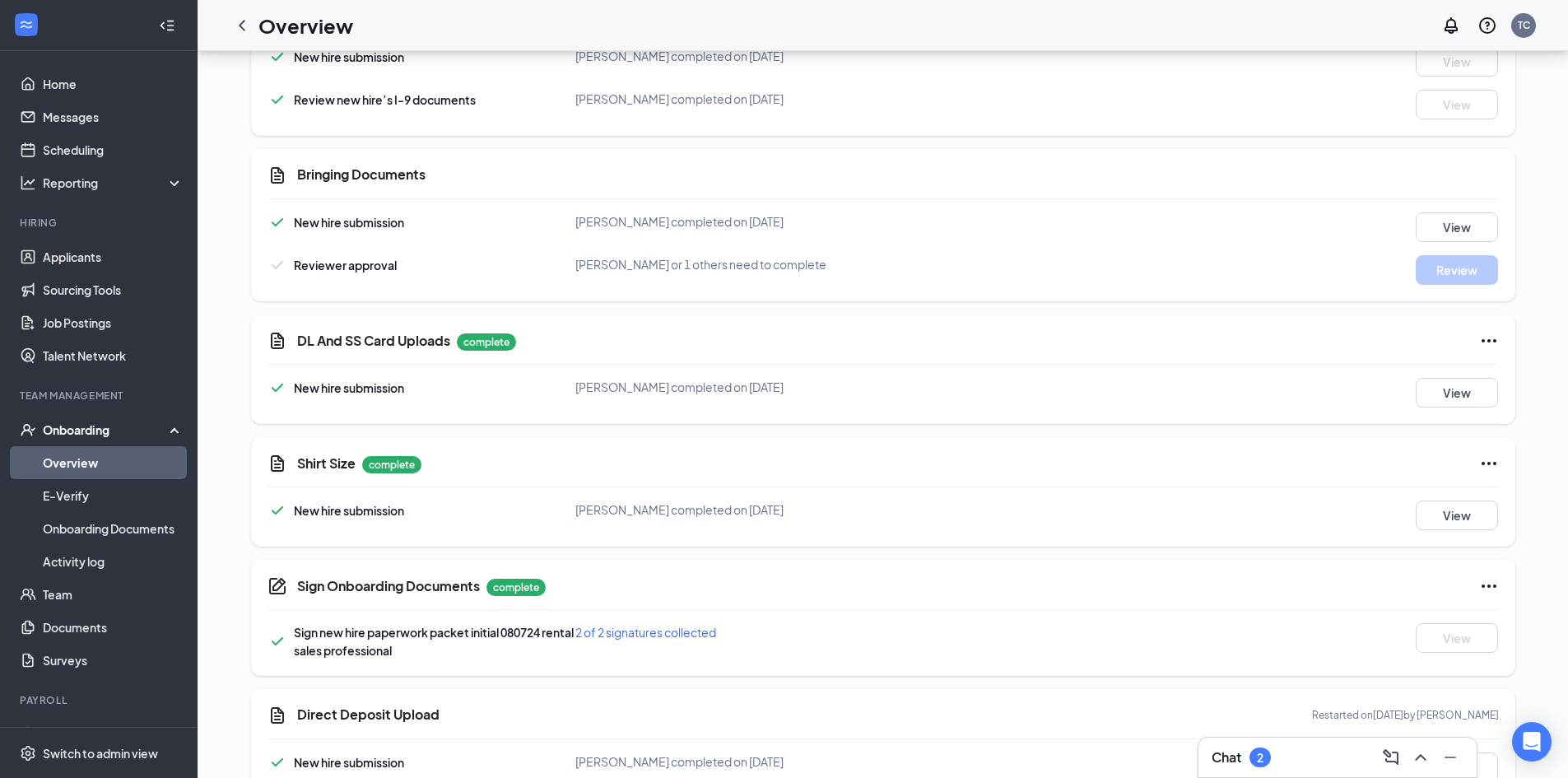
scroll to position [652, 0]
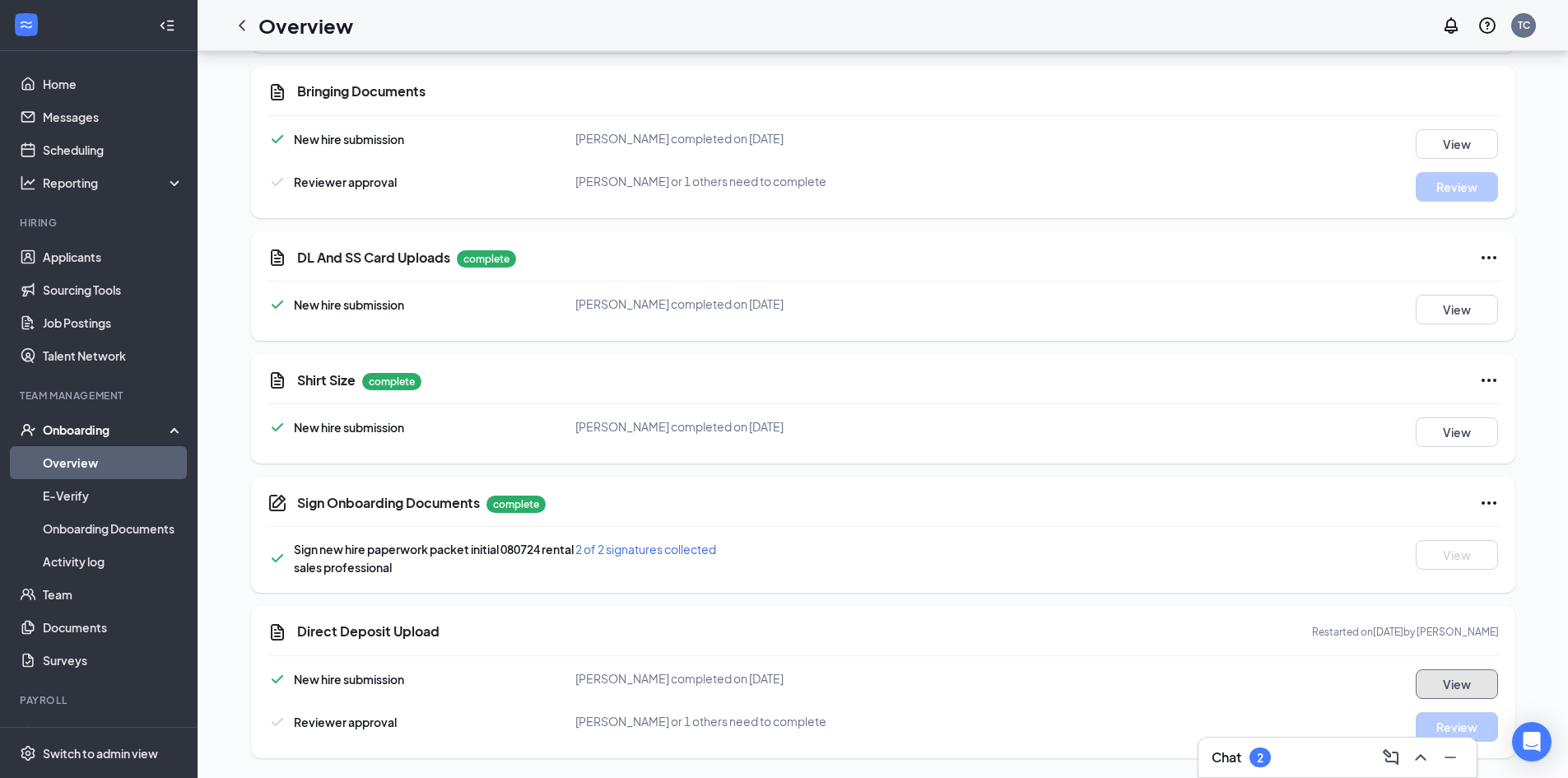
click at [1447, 678] on button "View" at bounding box center [1457, 684] width 82 height 29
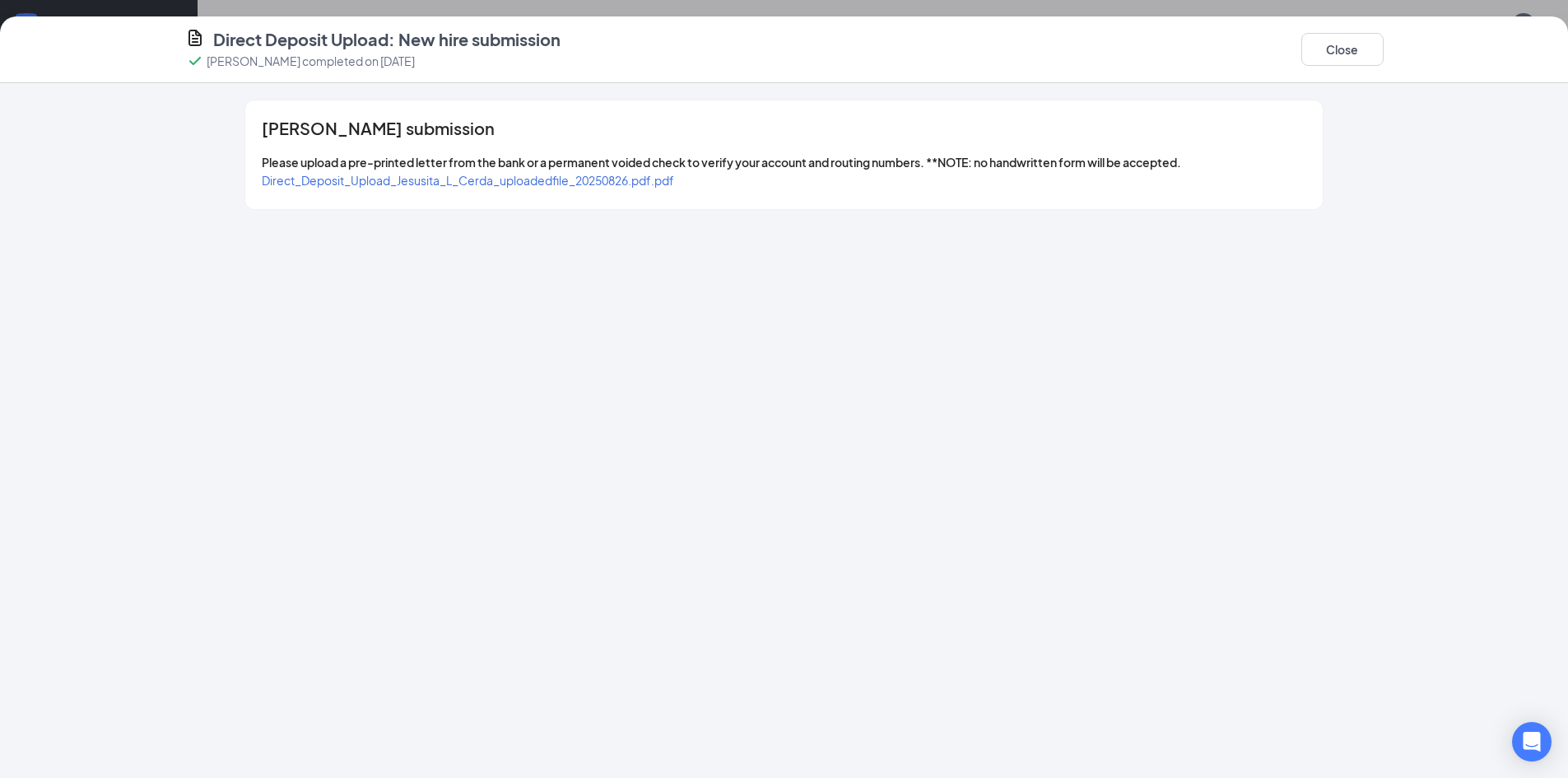
click at [539, 182] on span "Direct_Deposit_Upload_Jesusita_L_Cerda_uploadedfile_20250826.pdf.pdf" at bounding box center [468, 180] width 412 height 15
click at [1372, 57] on button "Close" at bounding box center [1343, 50] width 82 height 33
click at [1351, 45] on button "Close" at bounding box center [1343, 50] width 82 height 33
